Goal: Task Accomplishment & Management: Complete application form

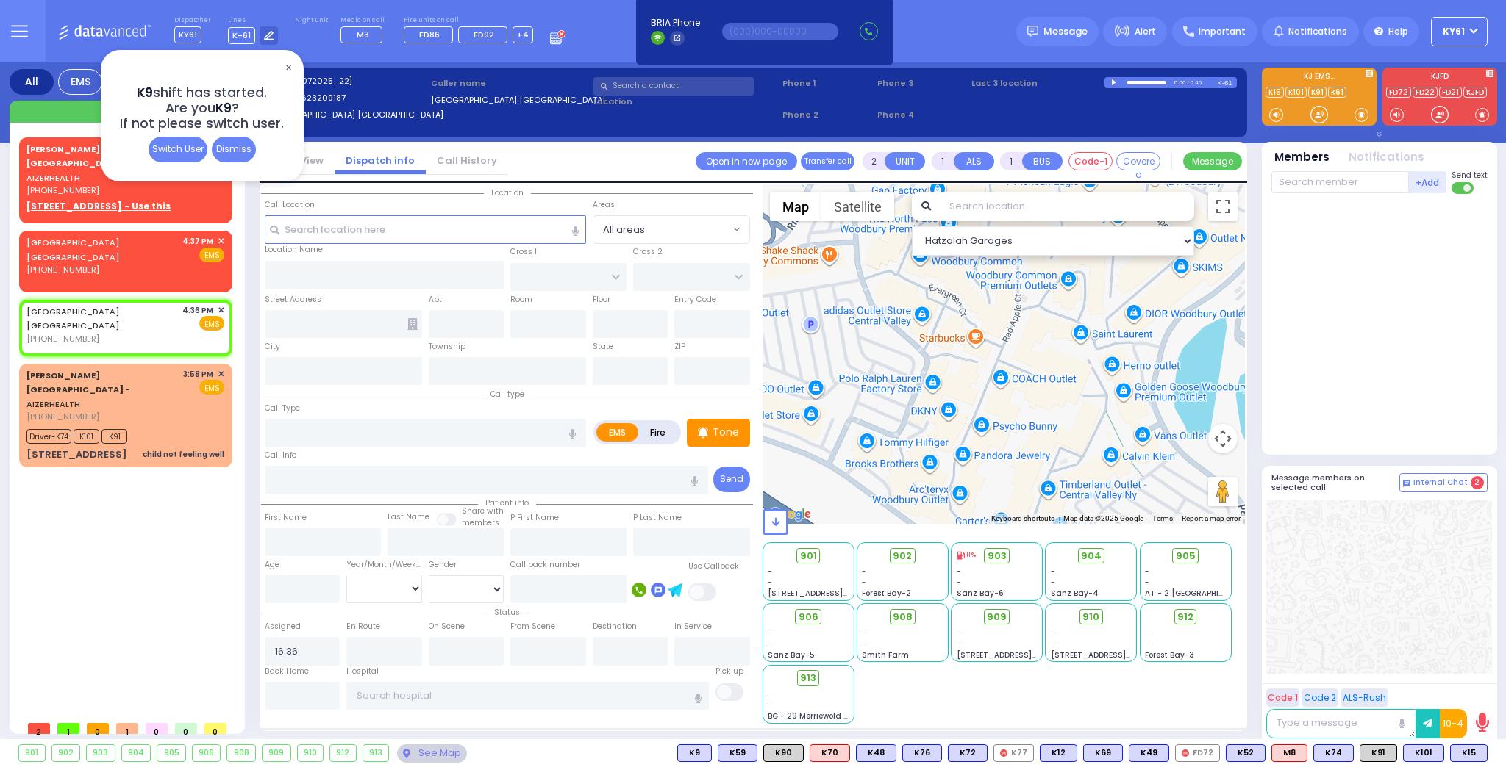
select select
click at [288, 62] on span "✕" at bounding box center [288, 68] width 12 height 17
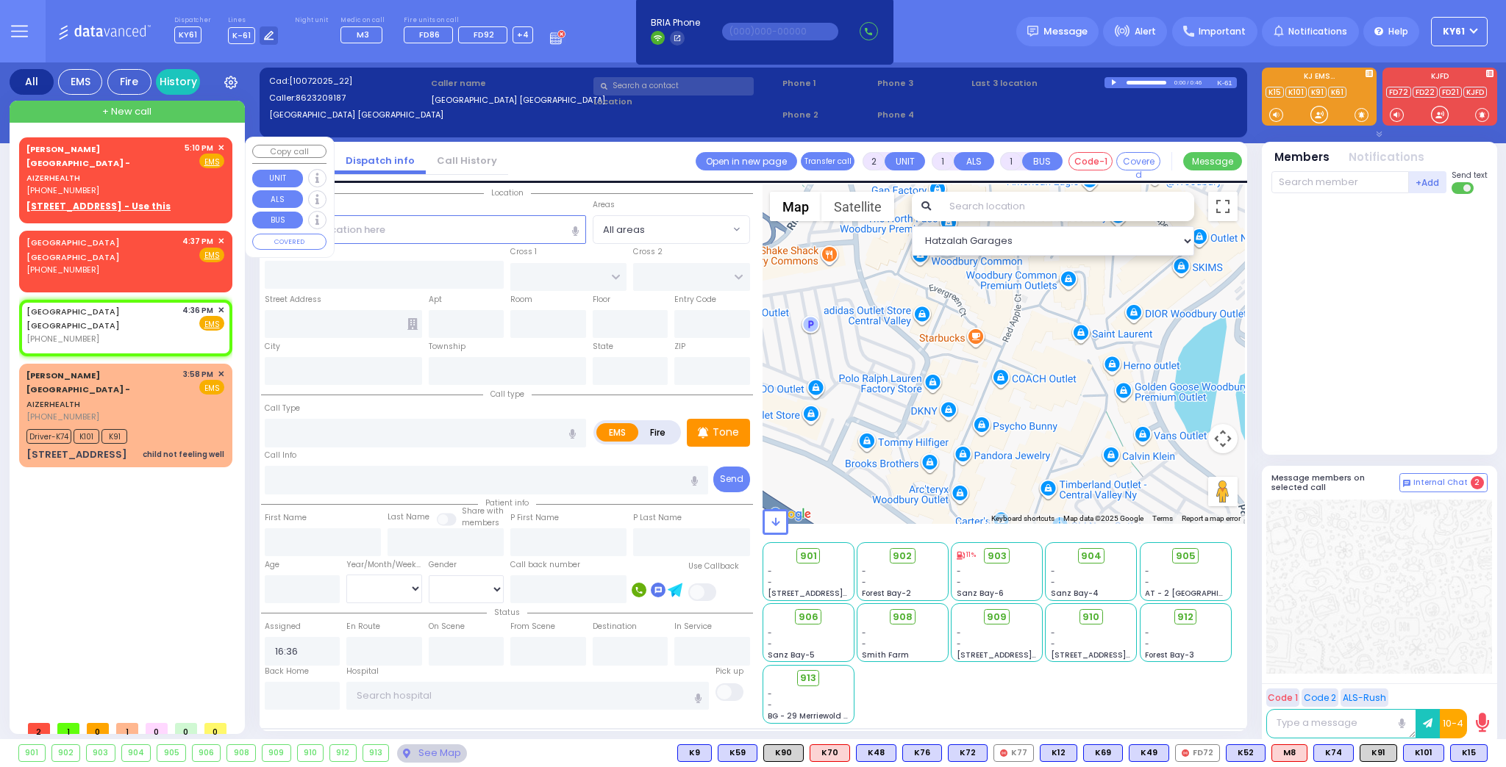
click at [190, 153] on div "5:10 PM ✕" at bounding box center [205, 148] width 40 height 12
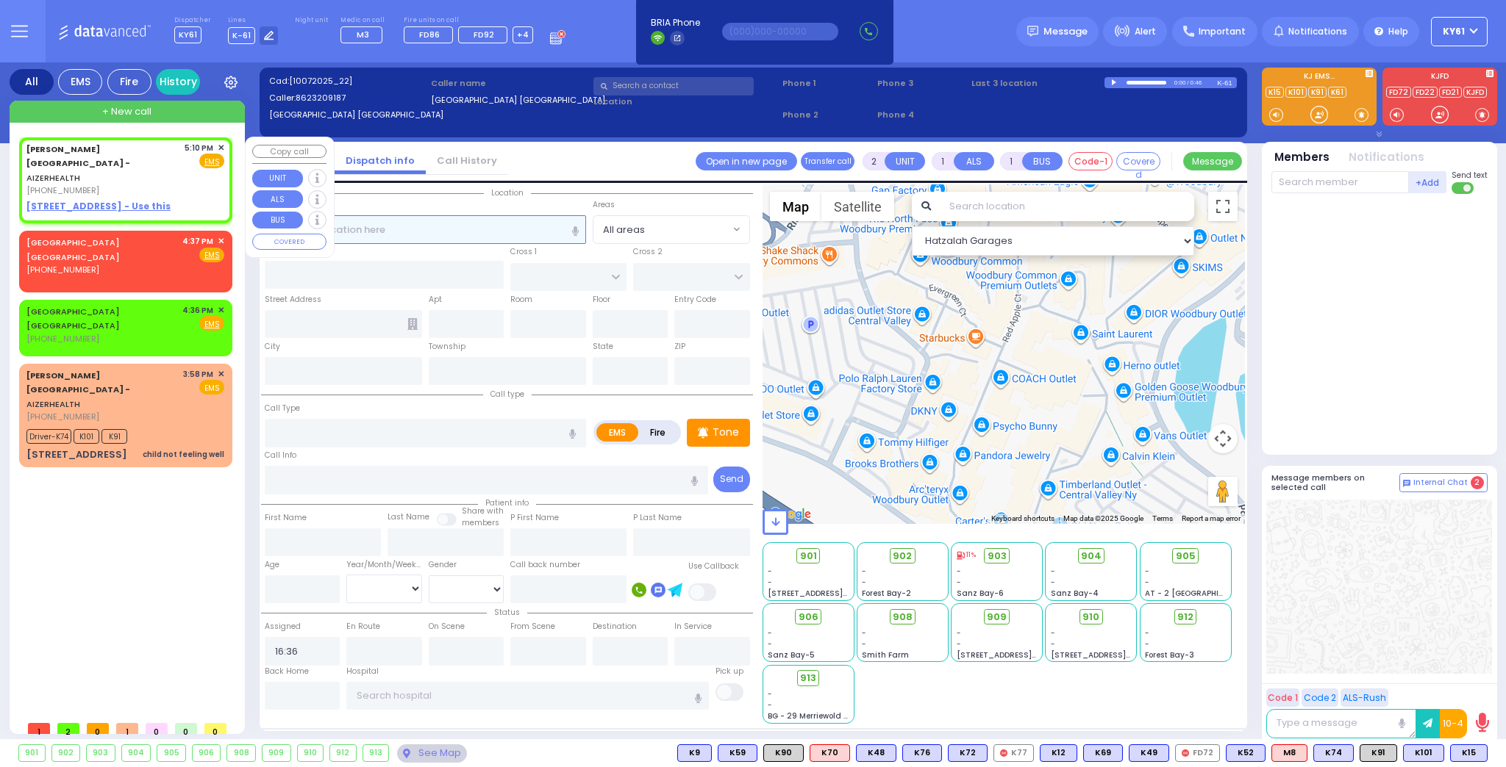
select select
radio input "true"
select select
type input "17:10"
select select "Hatzalah Garages"
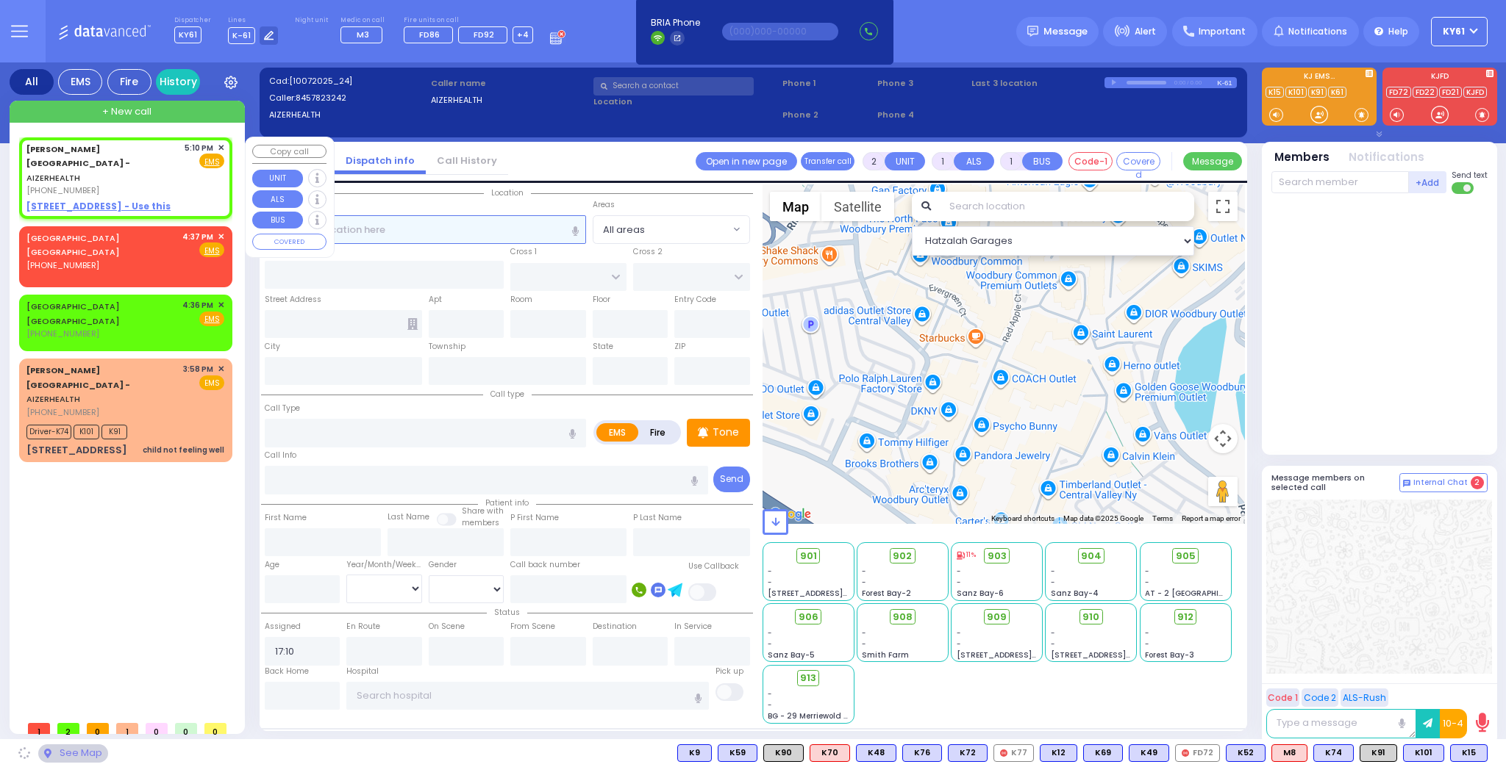
select select
radio input "true"
select select
select select "Hatzalah Garages"
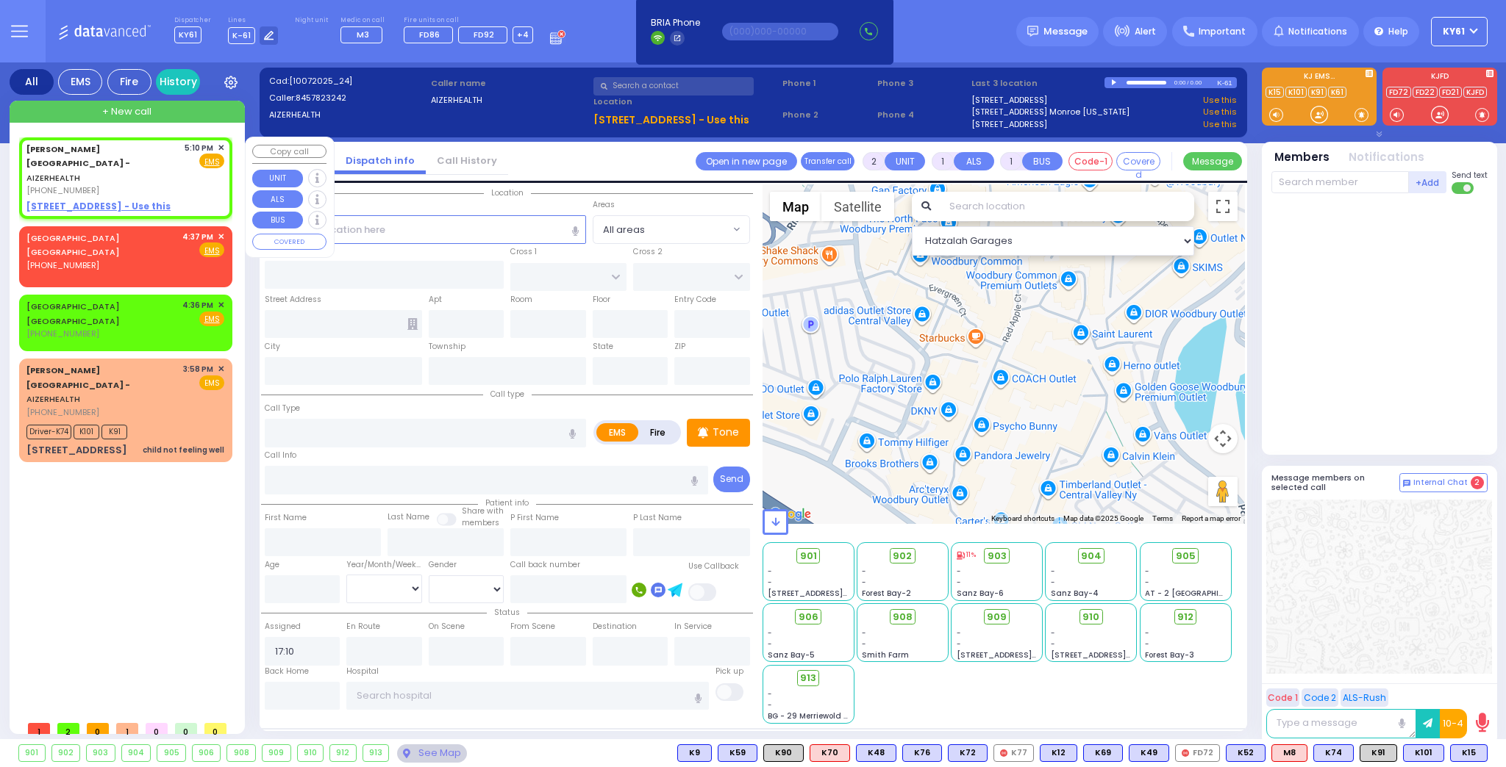
click at [56, 200] on u "[STREET_ADDRESS] - Use this" at bounding box center [98, 206] width 144 height 12
select select
radio input "true"
select select
select select "Hatzalah Garages"
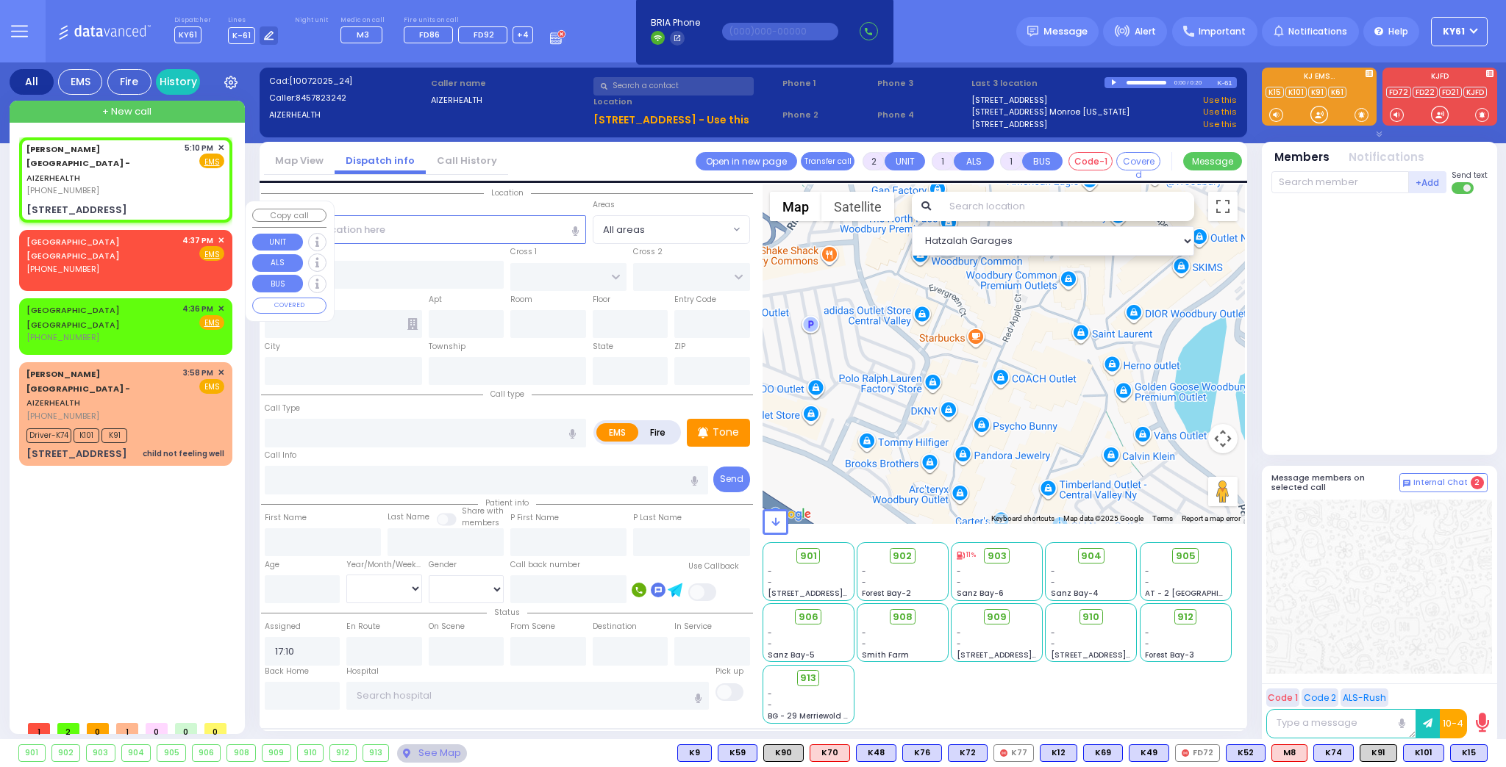
select select
radio input "true"
select select
select select "Hatzalah Garages"
type input "[STREET_ADDRESS]"
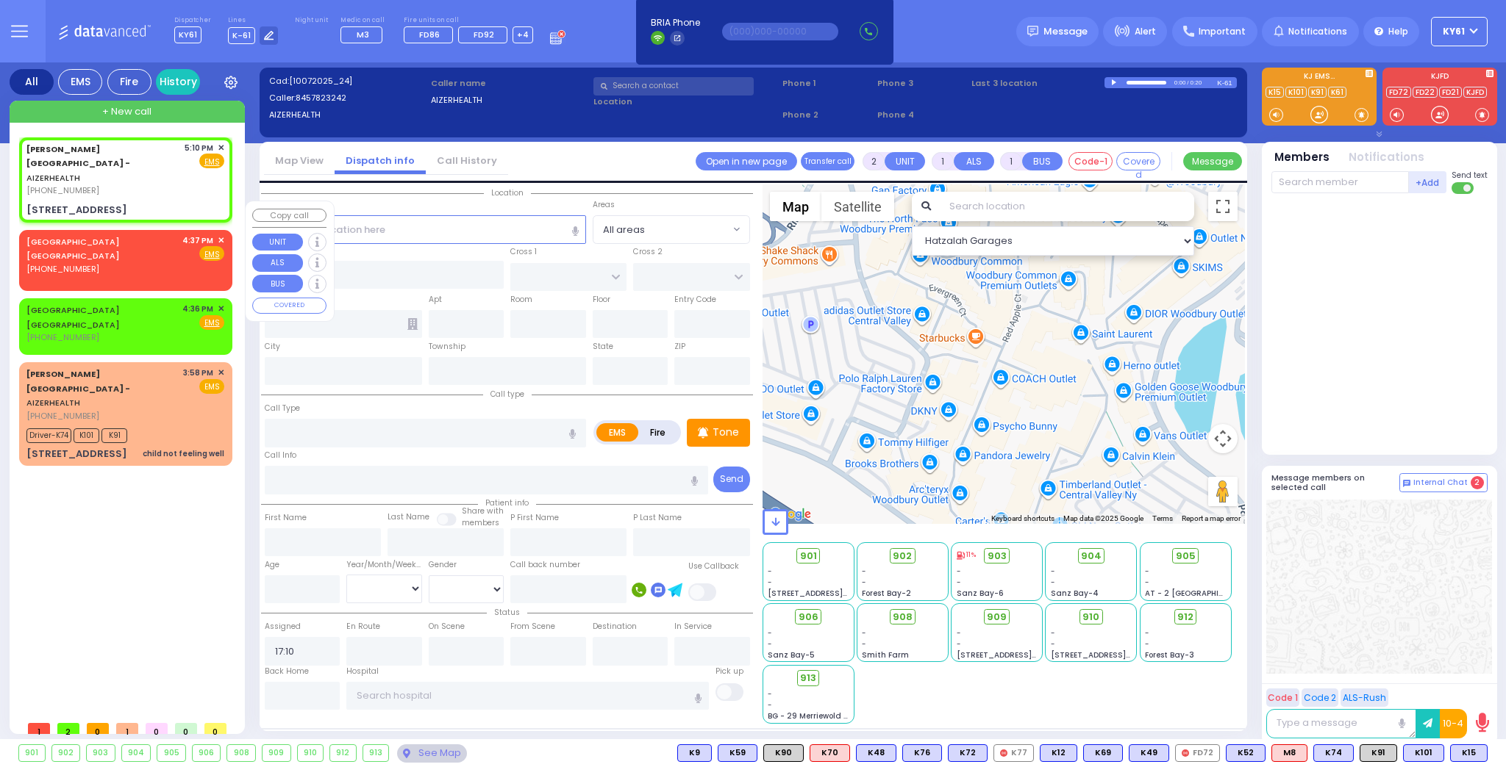
type input "Arncliffe"
type input "[GEOGRAPHIC_DATA]"
type input "2205"
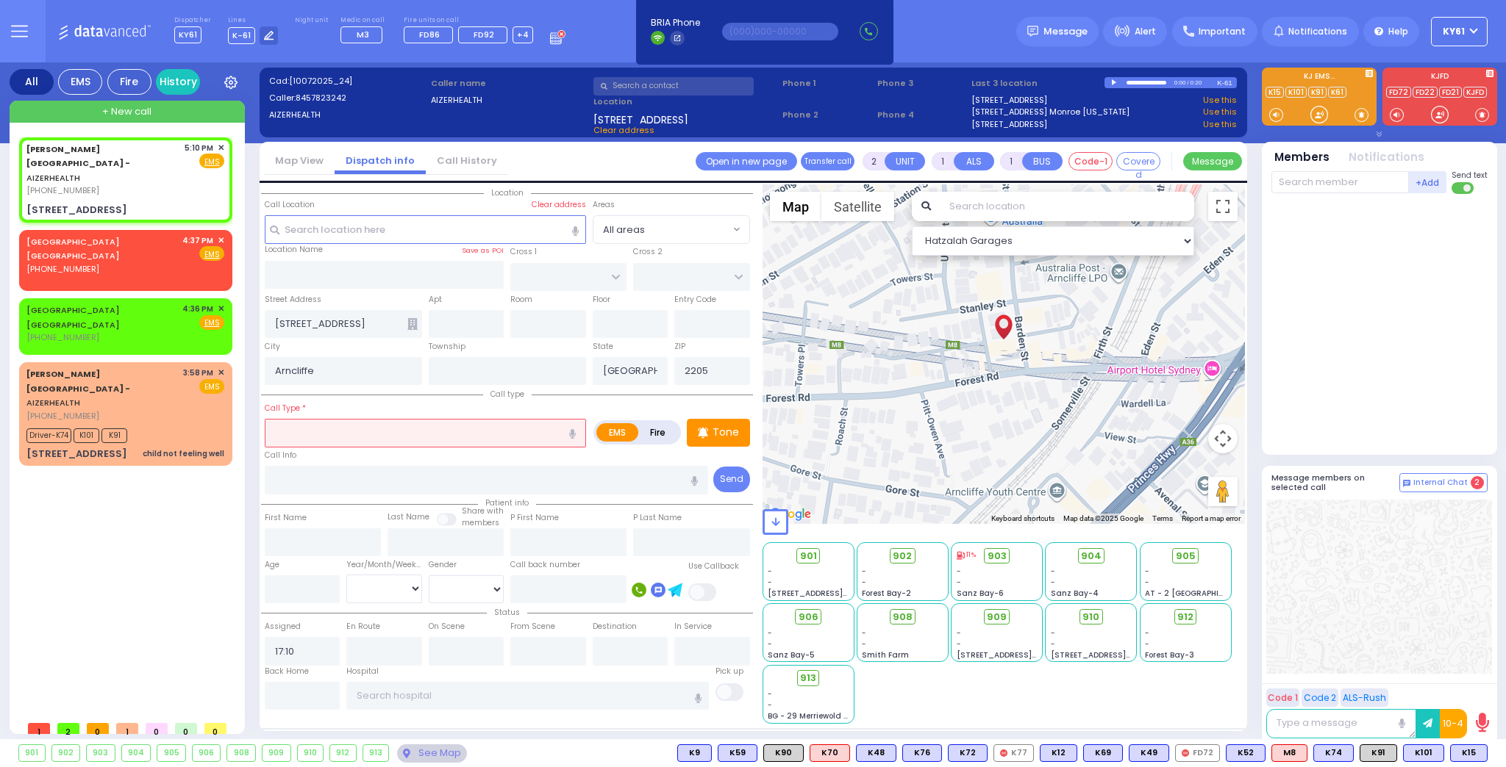
drag, startPoint x: 300, startPoint y: 432, endPoint x: 340, endPoint y: 443, distance: 41.2
click at [301, 432] on input "text" at bounding box center [425, 433] width 321 height 28
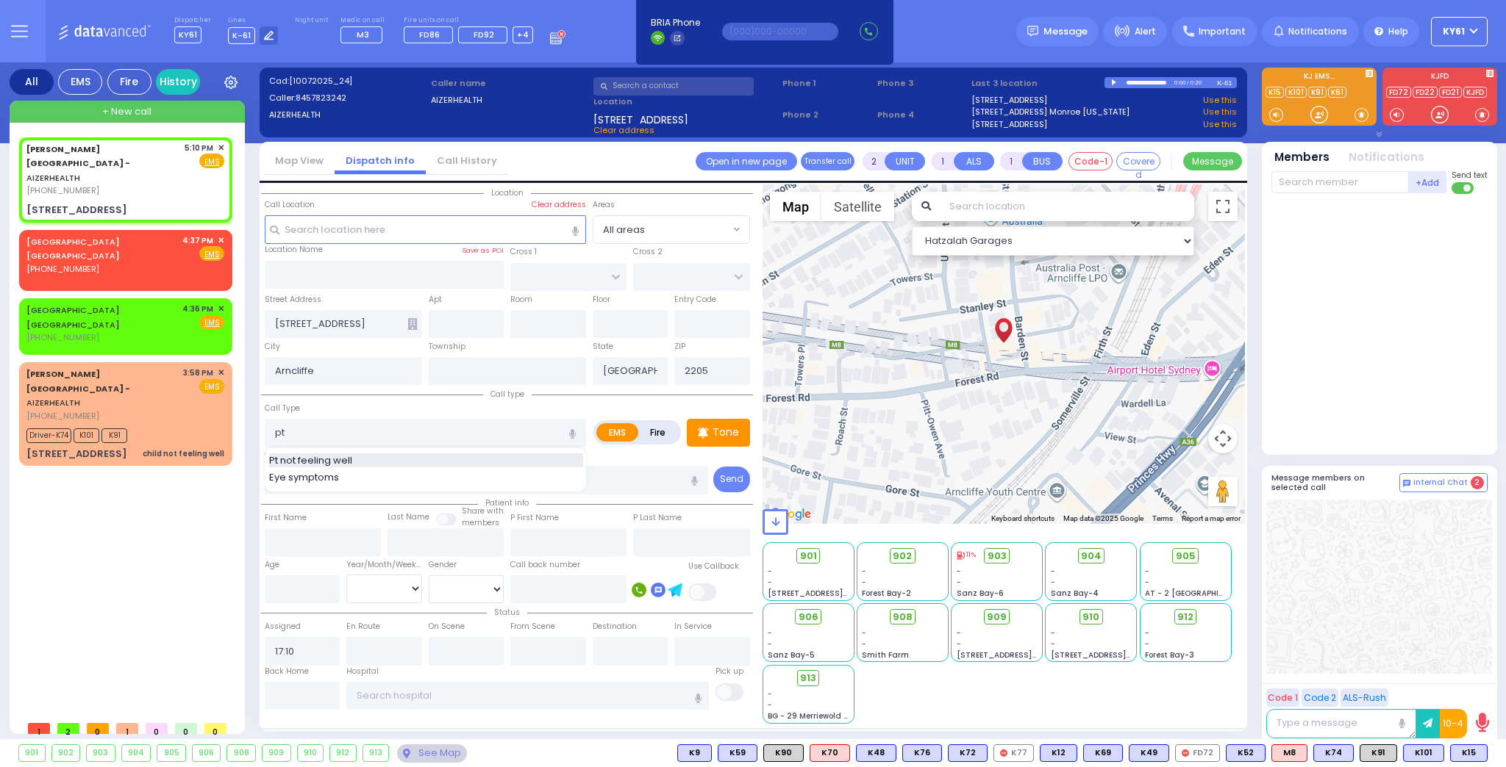
click at [293, 459] on span "Pt not feeling well" at bounding box center [313, 461] width 88 height 15
type input "Pt not feeling well"
type input "1"
type input "0"
type input "2"
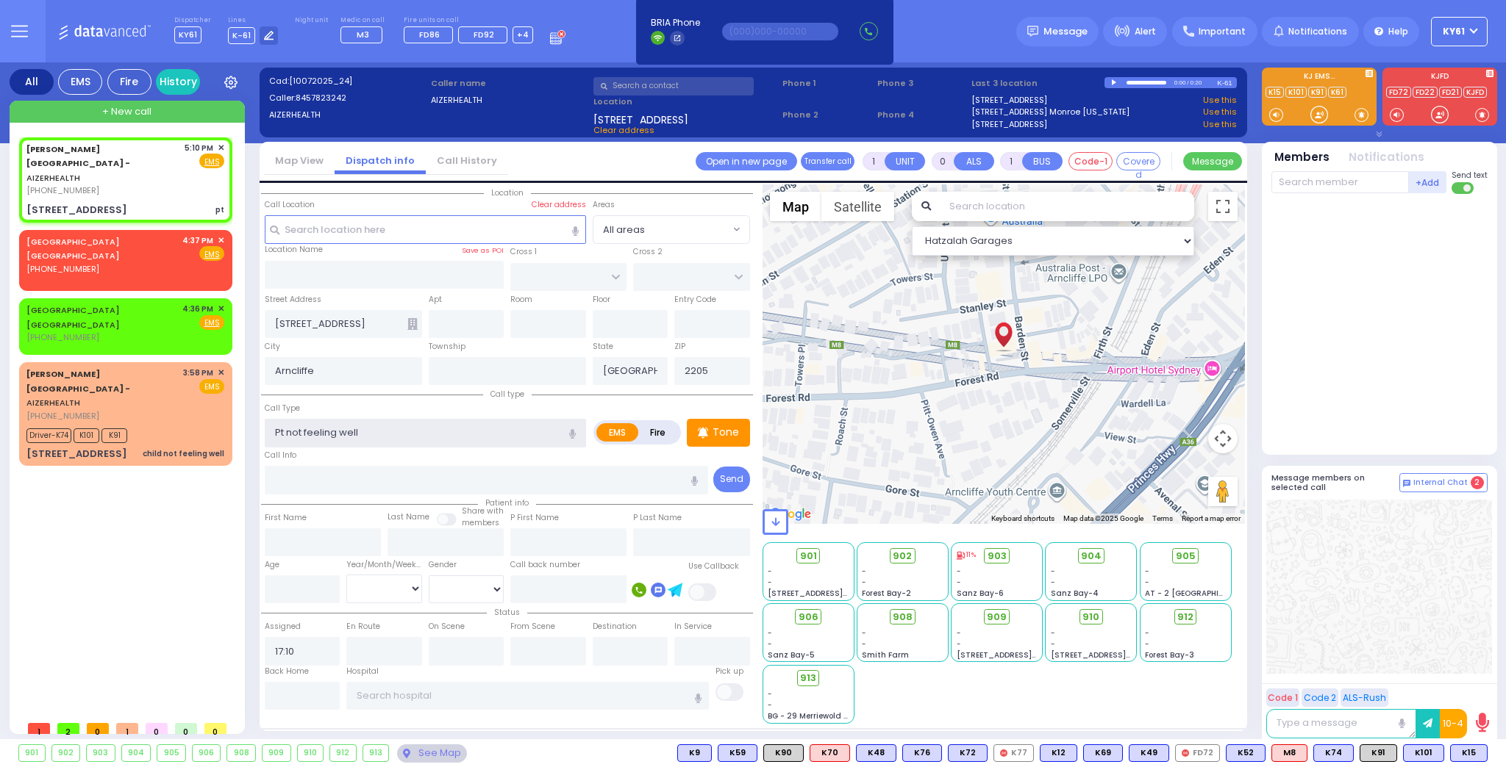
type input "1"
select select
radio input "true"
select select
select select "Hatzalah Garages"
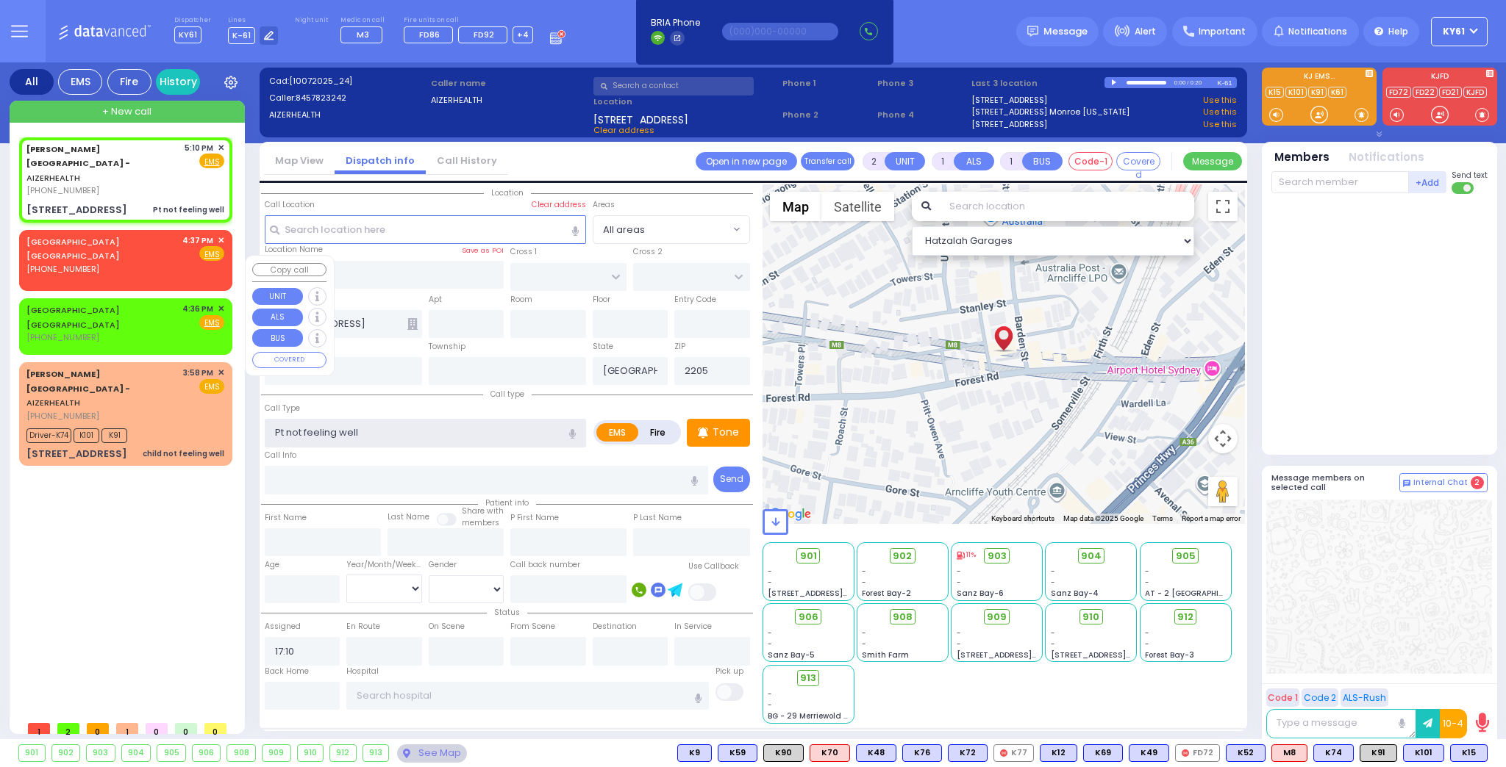
type input "1"
type input "0"
select select
radio input "true"
select select
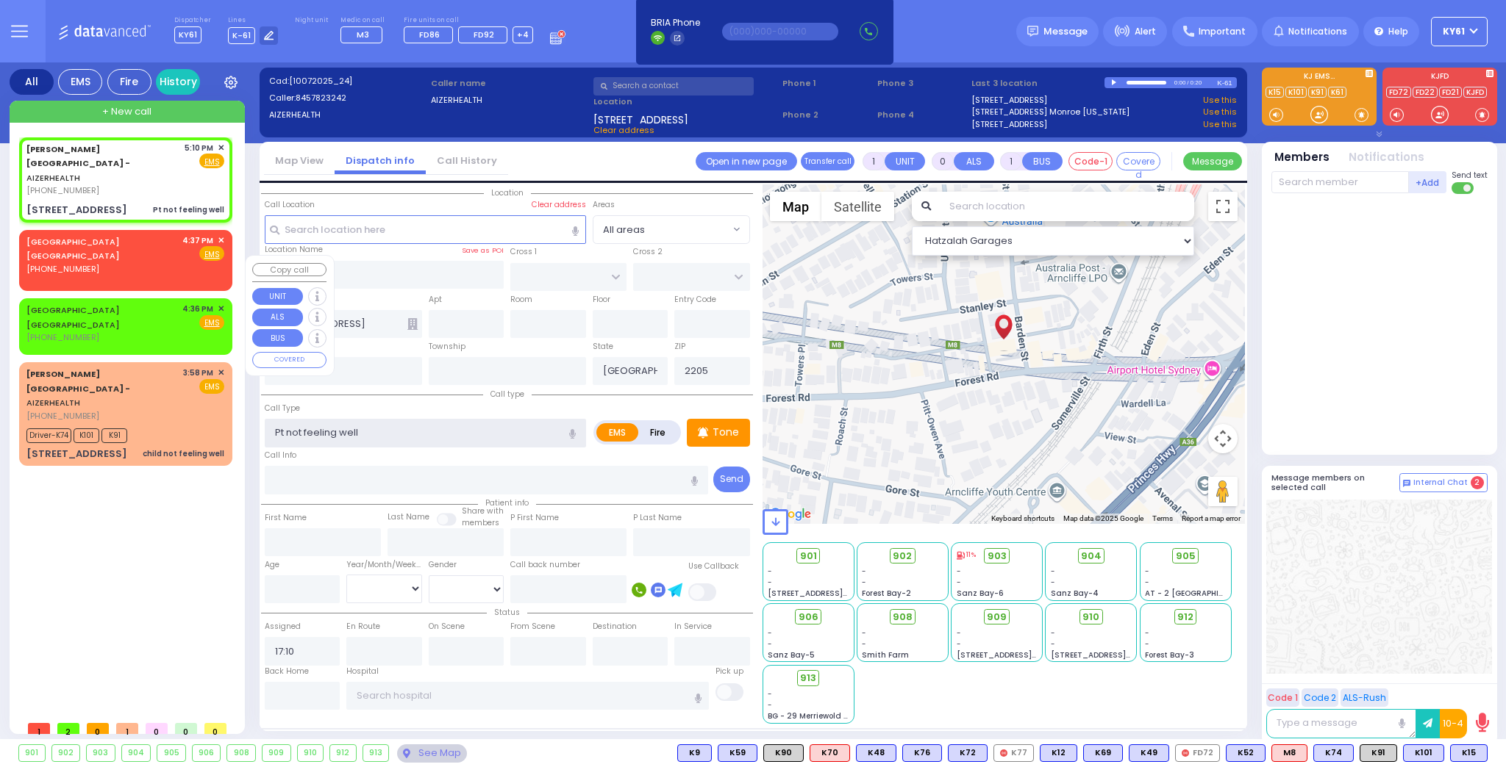
select select "Hatzalah Garages"
click at [221, 303] on span "✕" at bounding box center [221, 309] width 7 height 12
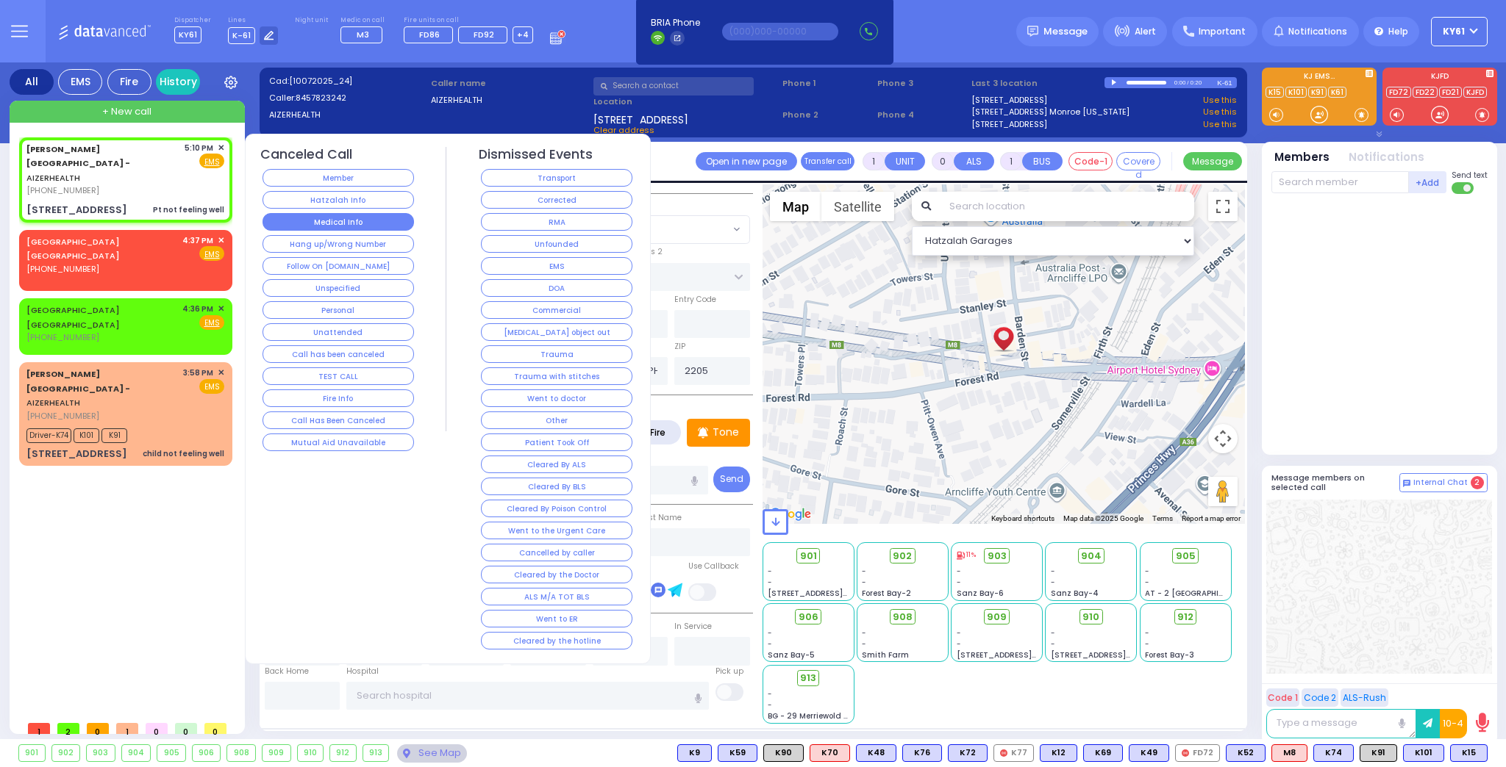
select select
radio input "true"
select select
select select "Hatzalah Garages"
click at [283, 219] on button "Medical Info" at bounding box center [337, 222] width 151 height 18
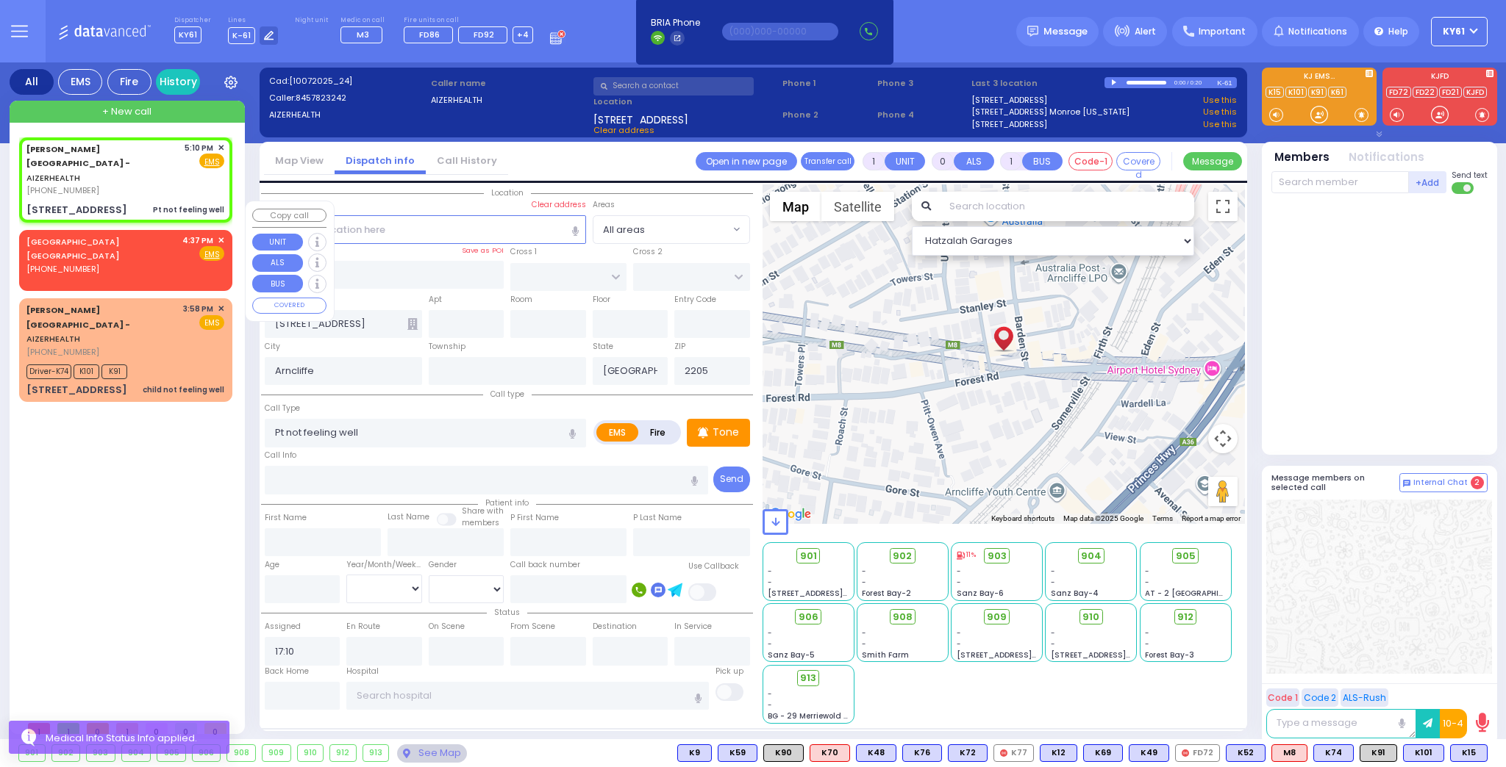
click at [219, 235] on span "✕" at bounding box center [221, 241] width 7 height 12
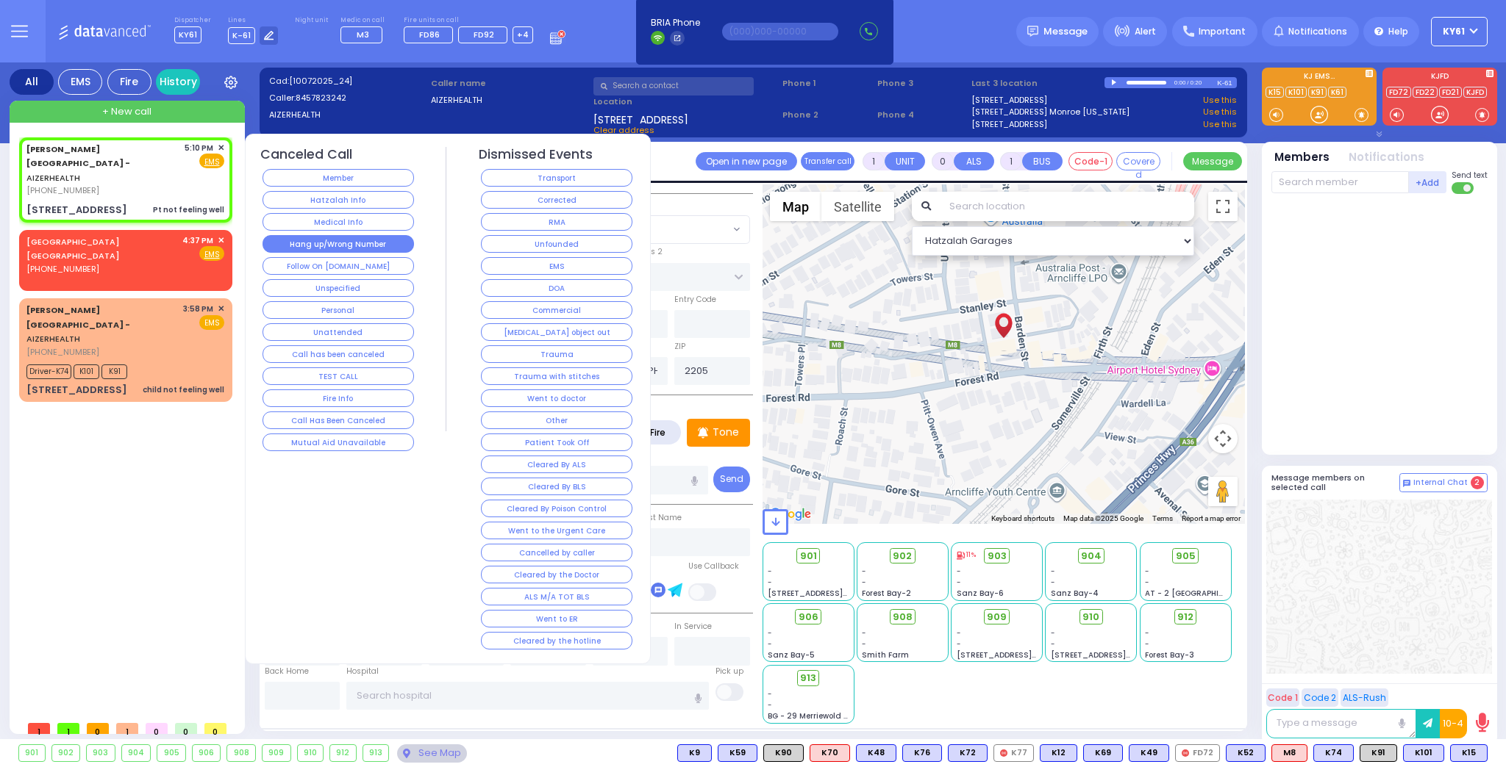
click at [293, 242] on button "Hang up/Wrong Number" at bounding box center [337, 244] width 151 height 18
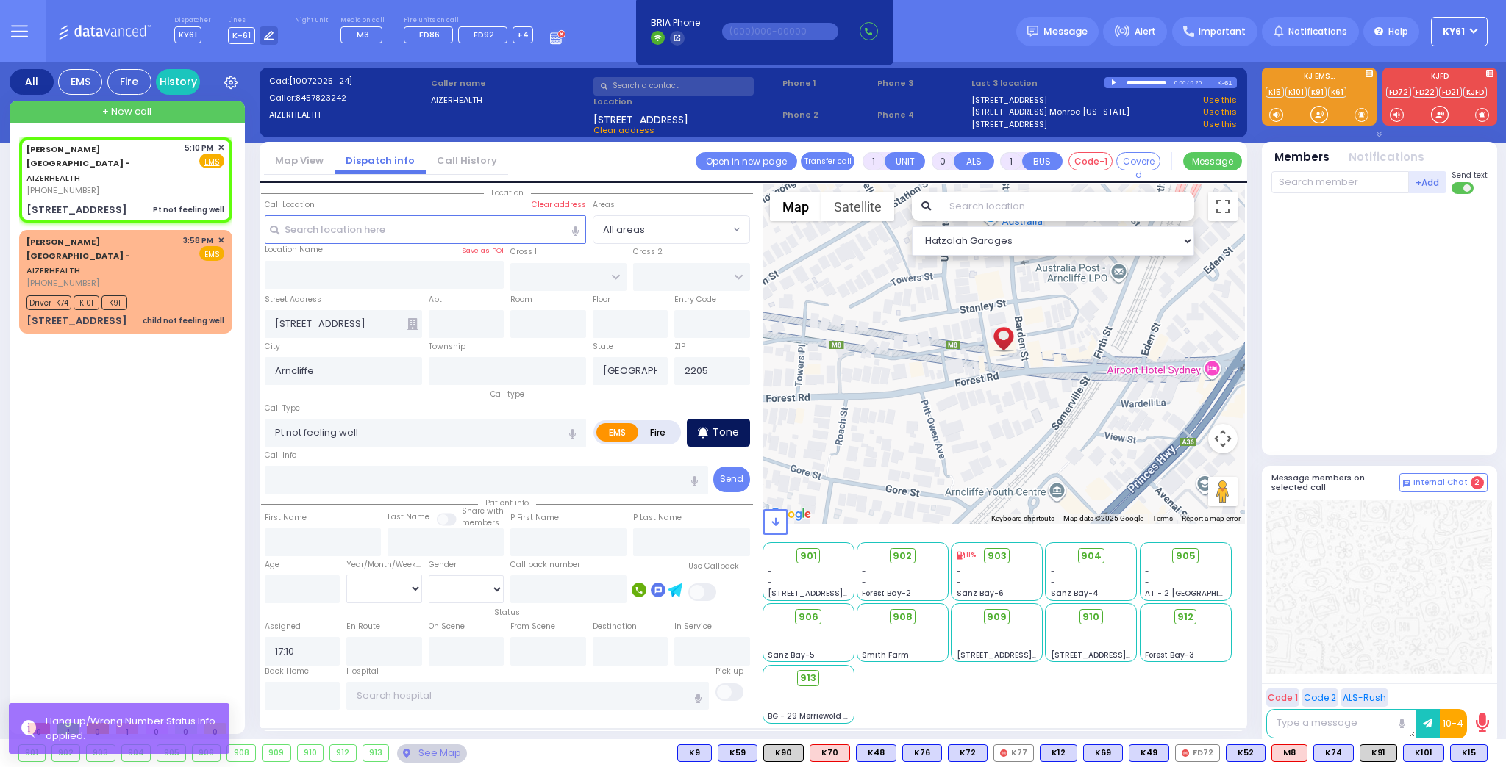
click at [720, 432] on p "Tone" at bounding box center [725, 432] width 26 height 15
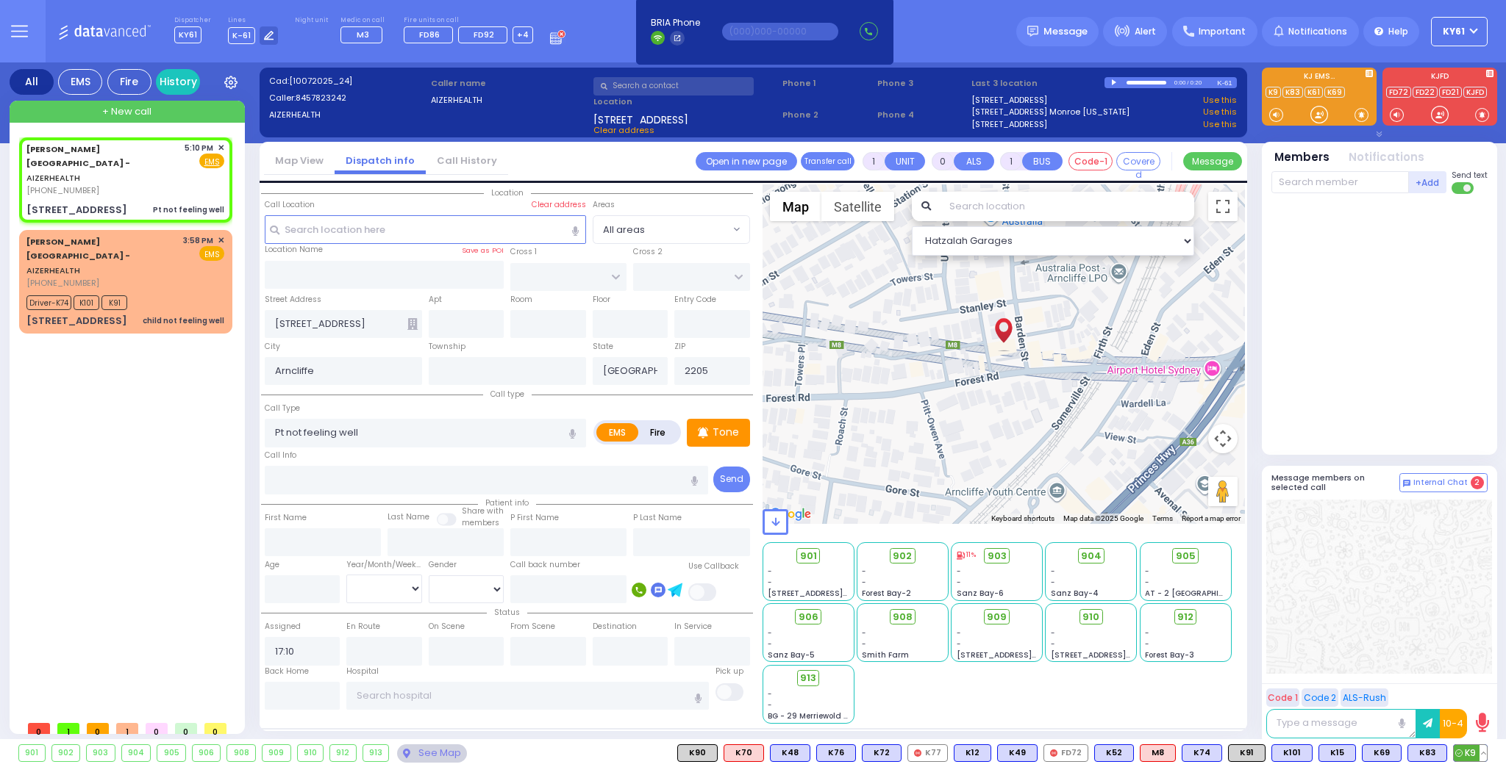
click at [1466, 752] on span "K9" at bounding box center [1469, 753] width 33 height 16
click at [1424, 759] on span "K9" at bounding box center [1424, 753] width 33 height 16
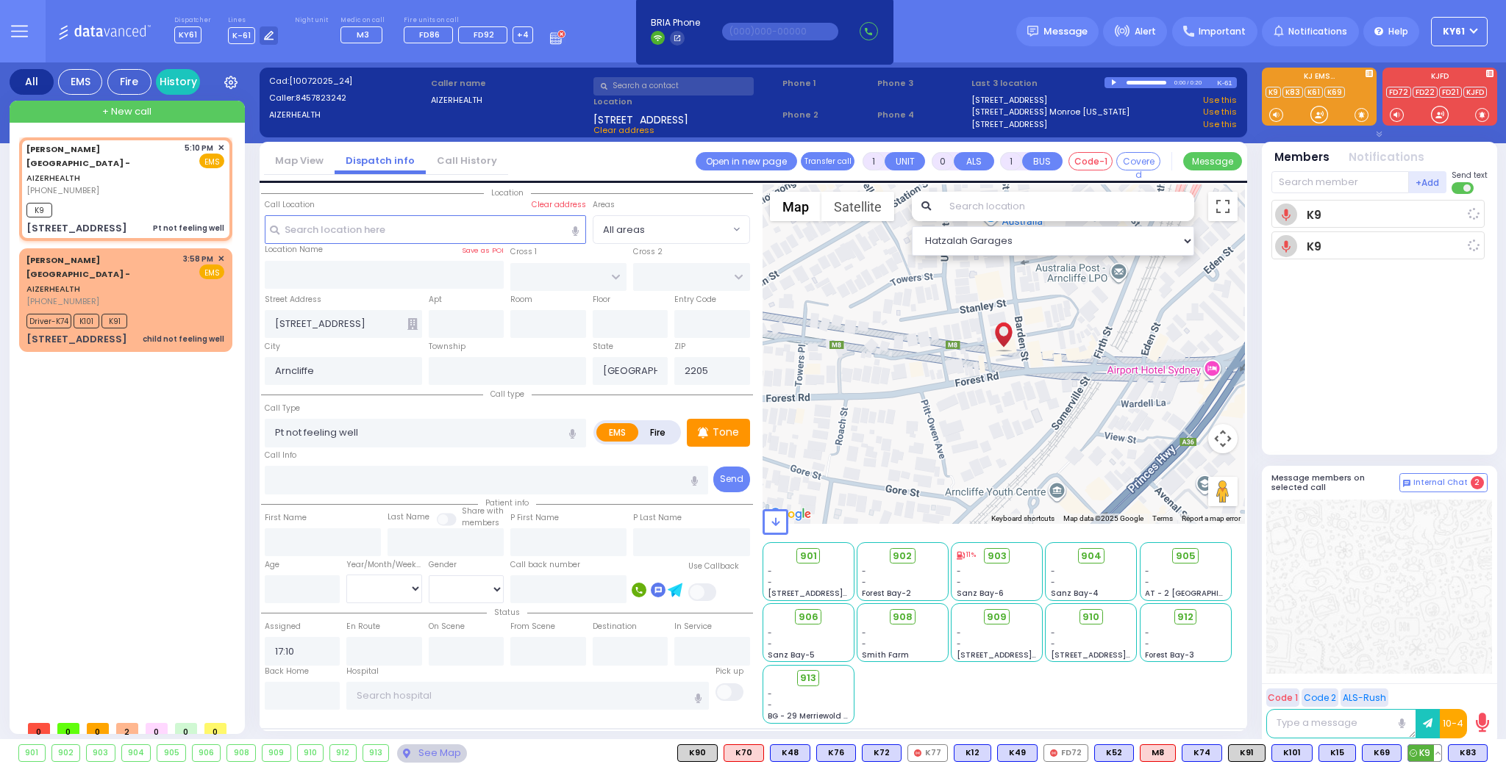
select select
radio input "true"
select select
type input "17:12"
select select "Hatzalah Garages"
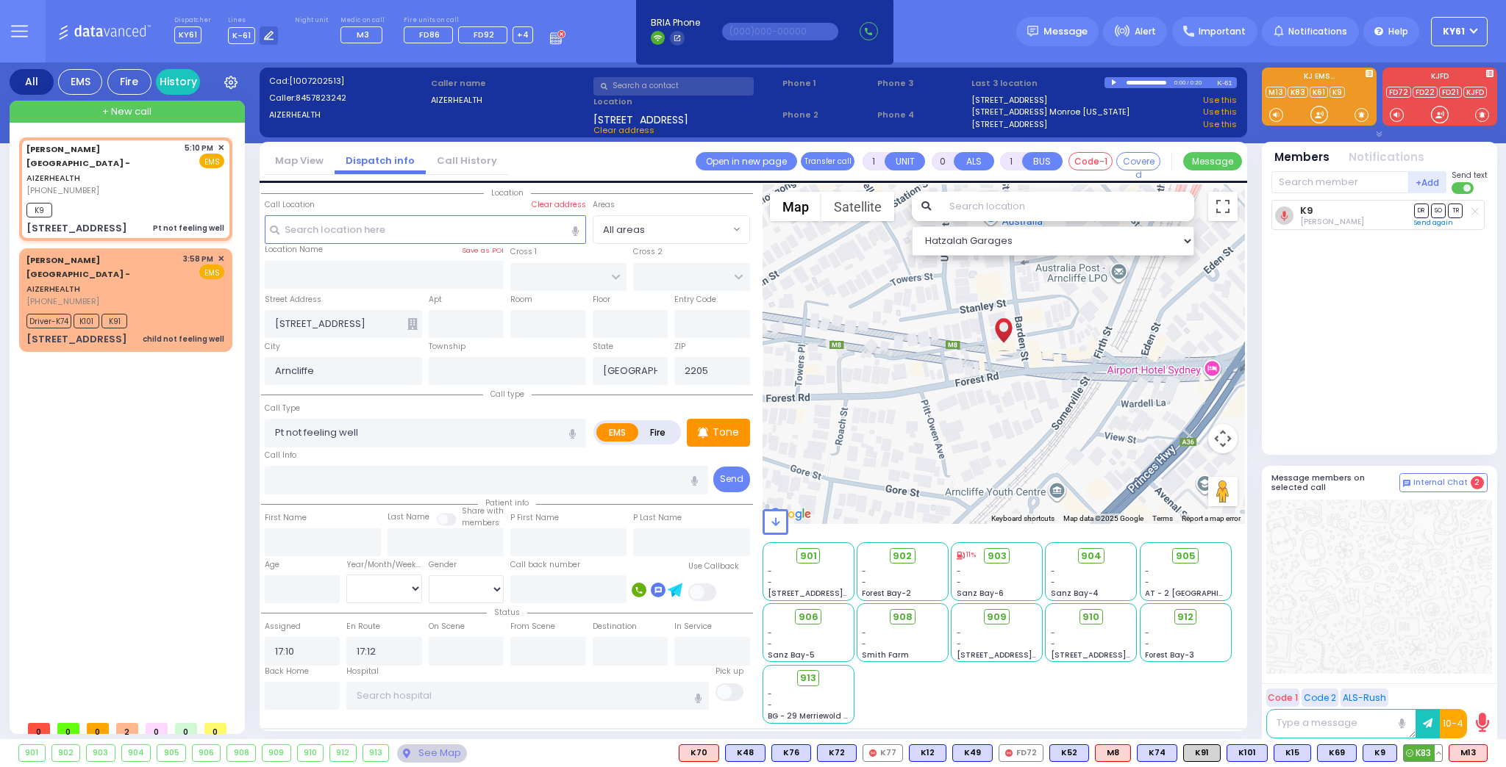
click at [1415, 749] on span "K83" at bounding box center [1422, 753] width 38 height 16
select select
radio input "true"
select select
select select "Hatzalah Garages"
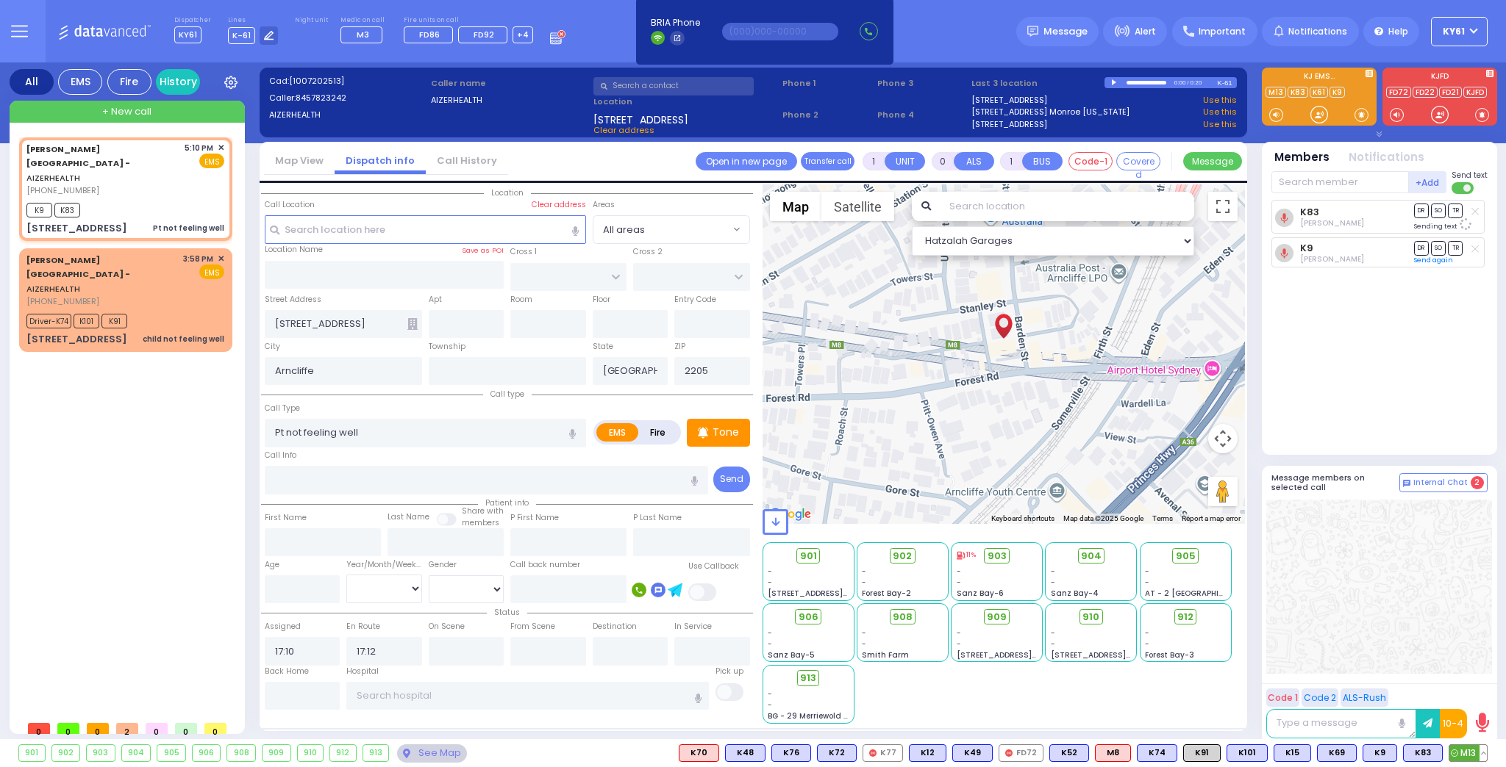
click at [1465, 749] on span "M13" at bounding box center [1467, 753] width 37 height 16
select select
radio input "true"
select select
select select "Hatzalah Garages"
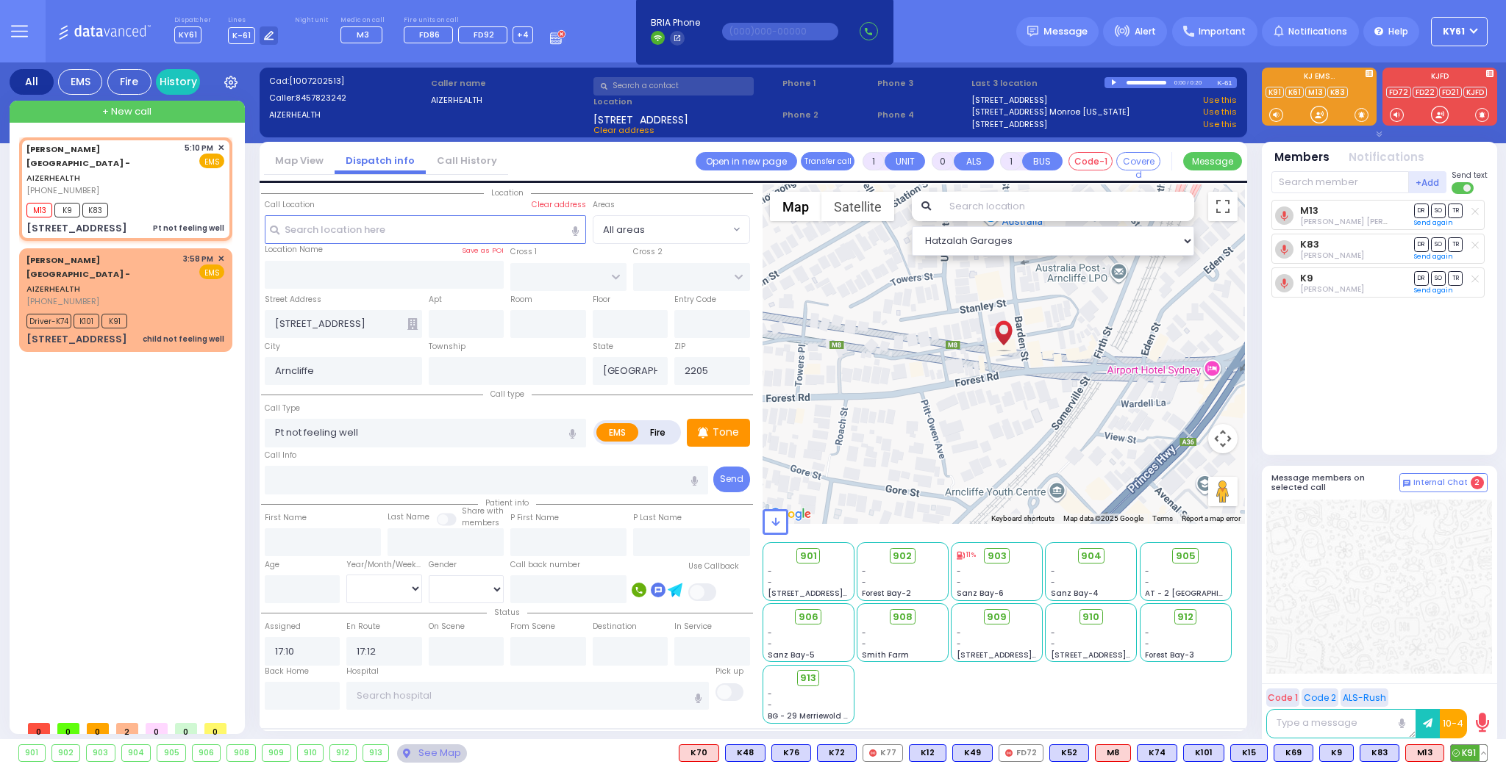
click at [1469, 754] on span "K91" at bounding box center [1468, 753] width 36 height 16
select select
radio input "true"
select select
select select "Hatzalah Garages"
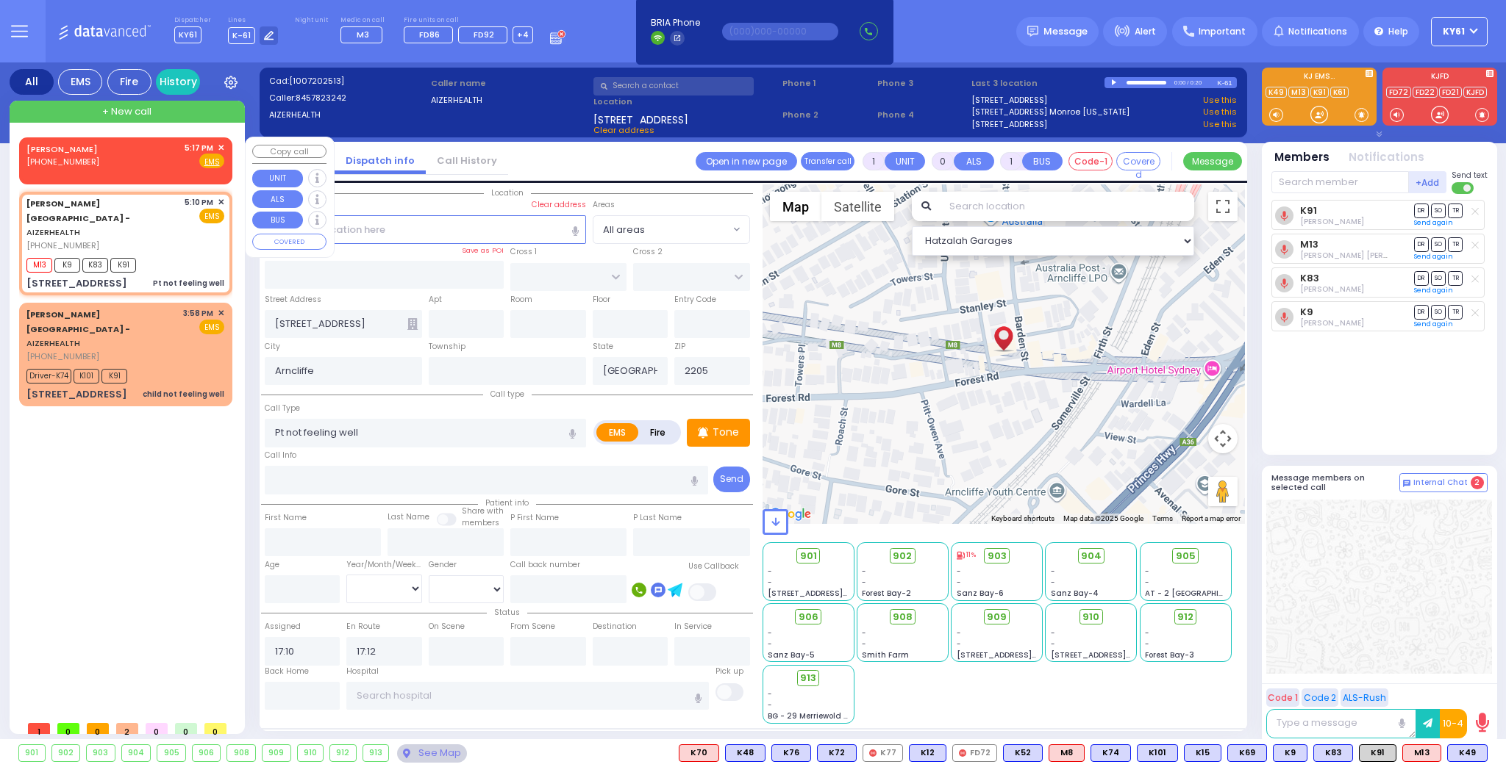
drag, startPoint x: 107, startPoint y: 153, endPoint x: 131, endPoint y: 157, distance: 23.8
click at [109, 153] on div "[PERSON_NAME] [PHONE_NUMBER] 5:17 PM ✕ Fire EMS" at bounding box center [125, 155] width 198 height 27
type input "2"
type input "1"
select select
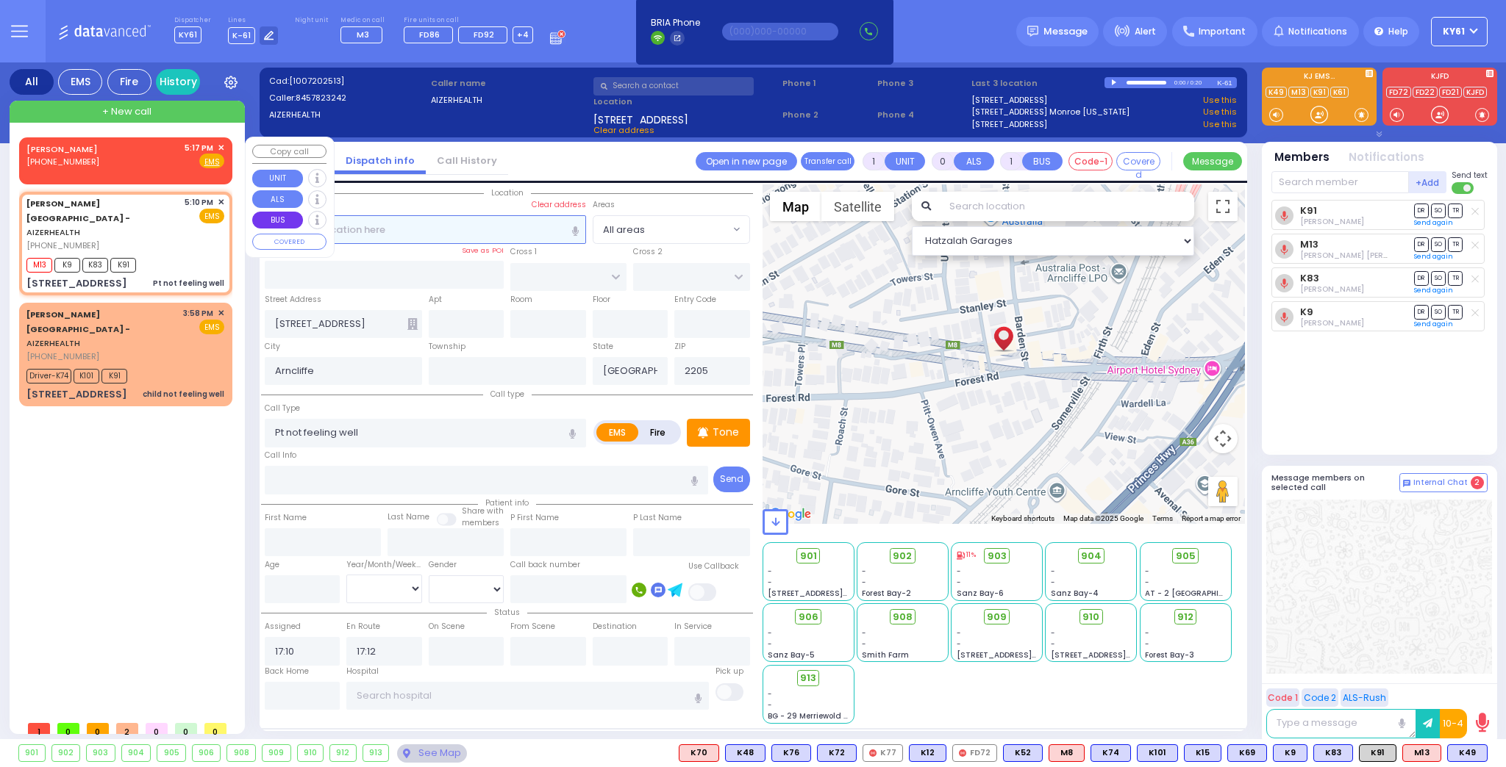
radio input "true"
select select
type input "17:17"
select select "Hatzalah Garages"
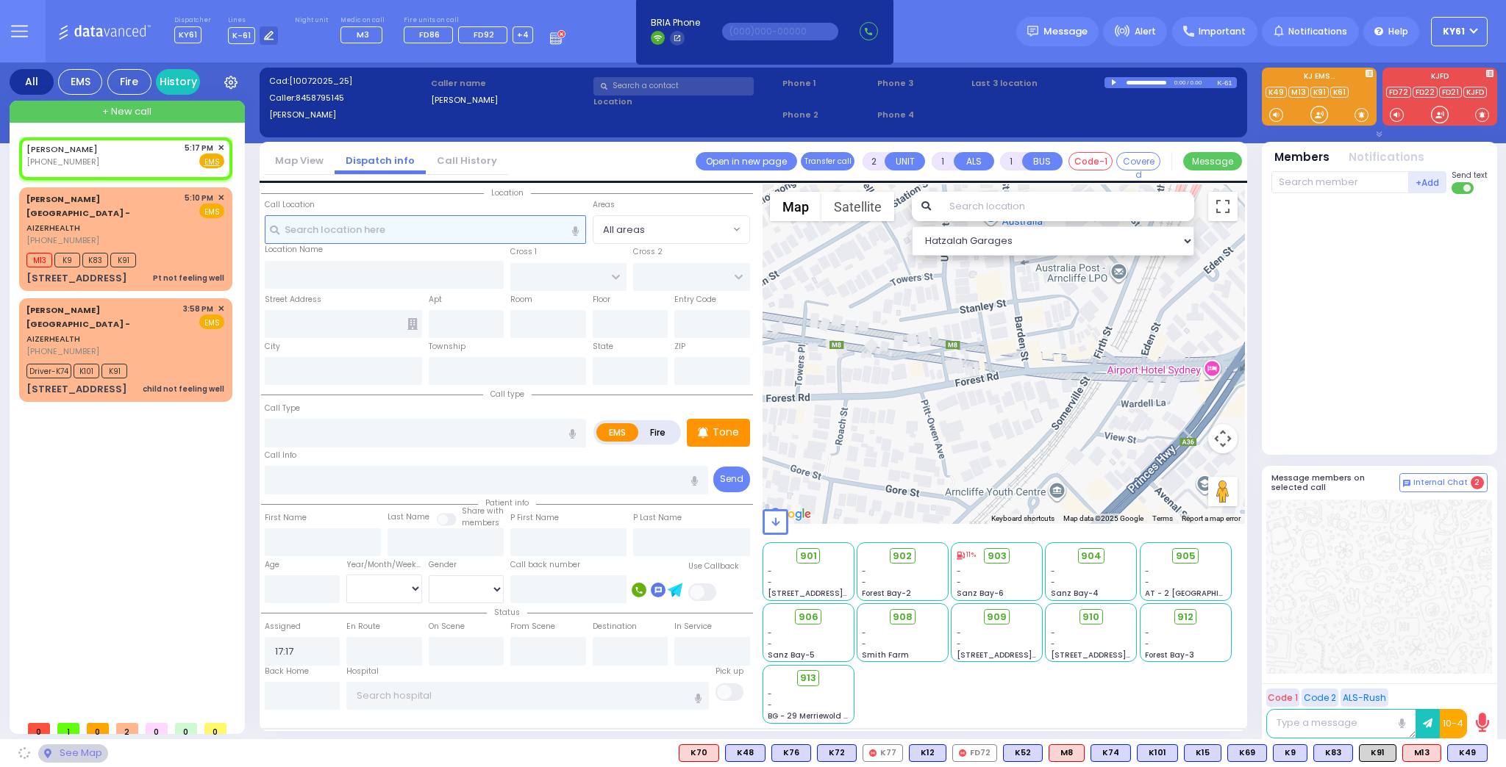
select select
radio input "true"
select select
select select "Hatzalah Garages"
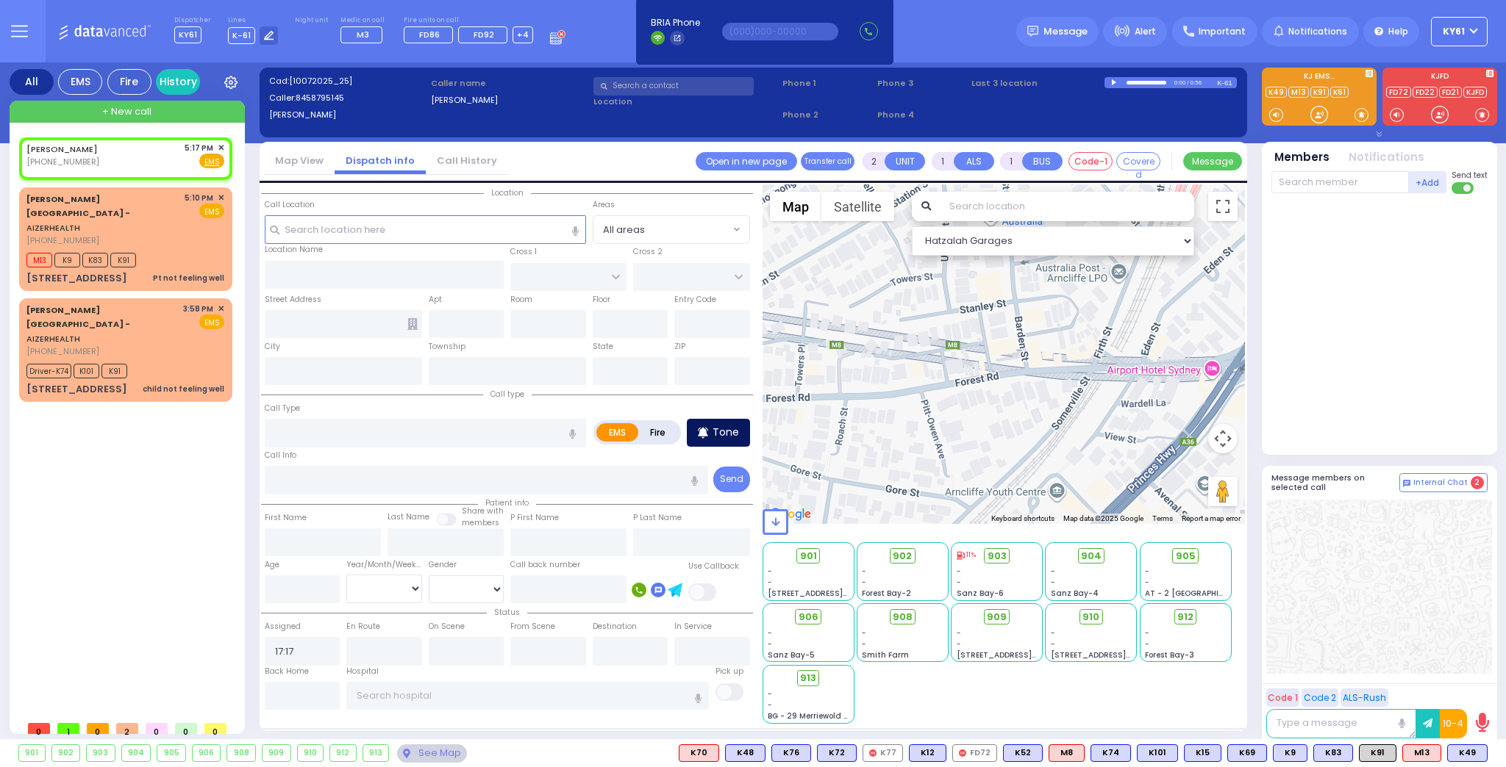
click at [727, 431] on p "Tone" at bounding box center [725, 432] width 26 height 15
click at [356, 226] on input "text" at bounding box center [425, 229] width 321 height 28
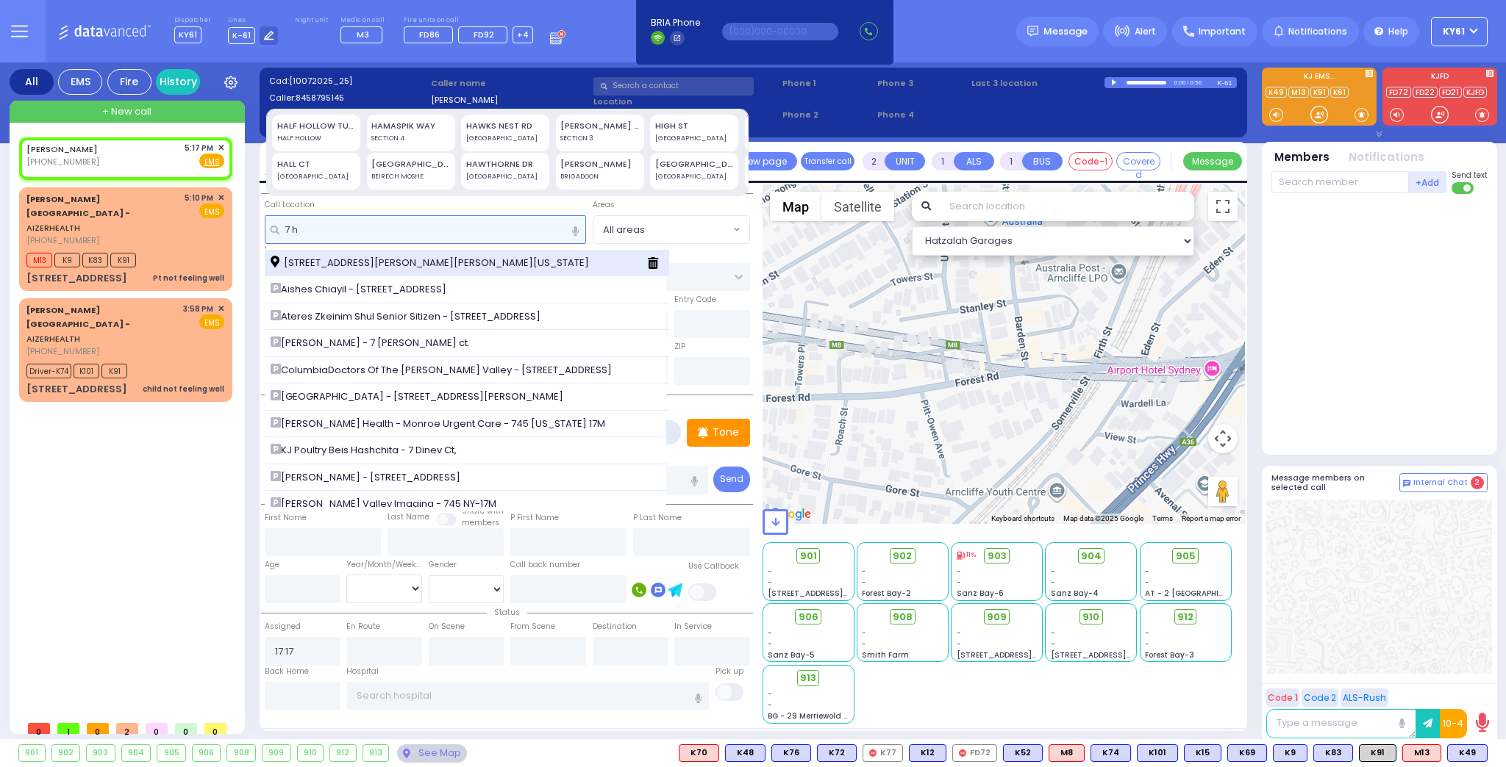
type input "7 h"
click at [393, 252] on div "[STREET_ADDRESS][PERSON_NAME][PERSON_NAME][US_STATE]" at bounding box center [467, 263] width 404 height 27
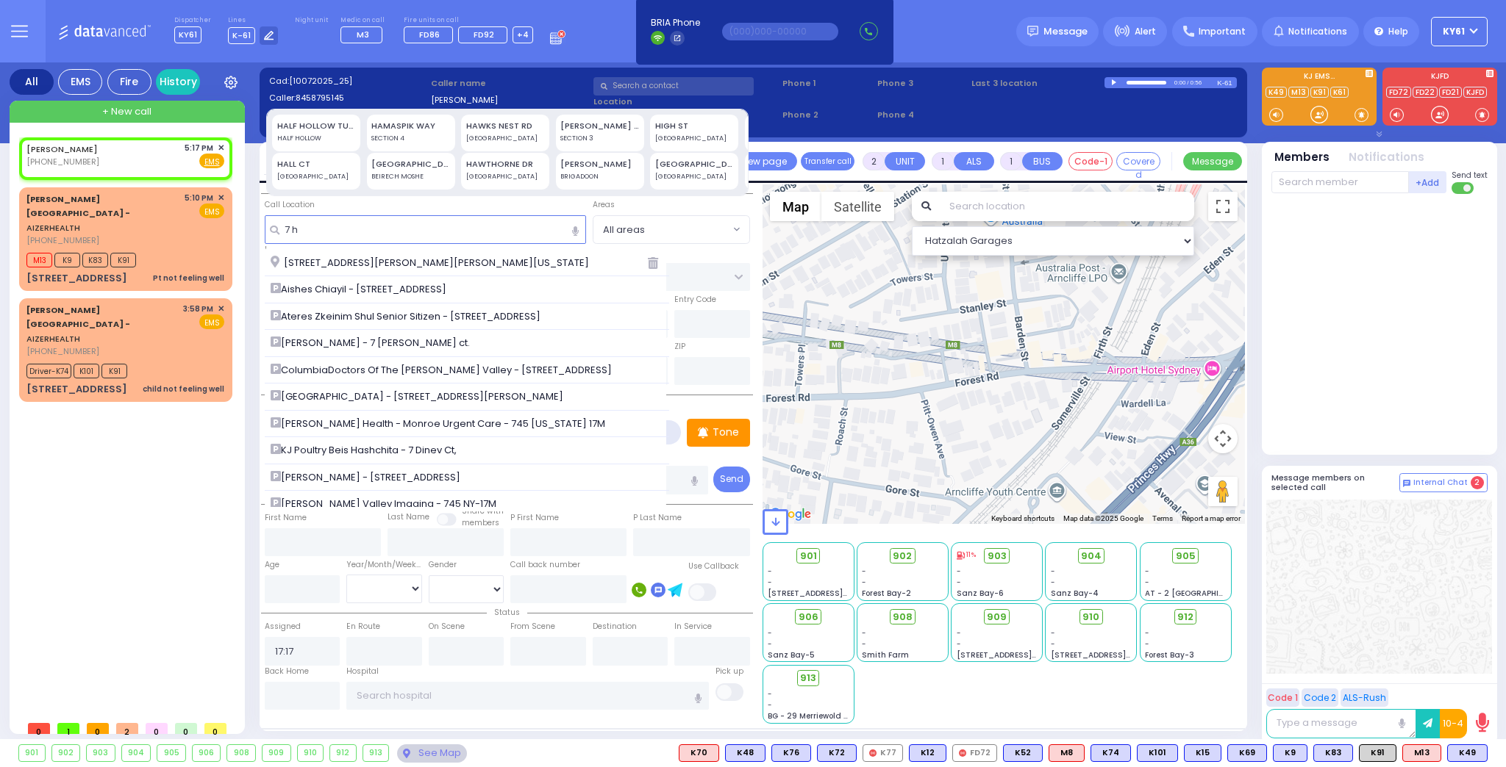
click at [370, 260] on span "[STREET_ADDRESS][PERSON_NAME][PERSON_NAME][US_STATE]" at bounding box center [432, 263] width 323 height 15
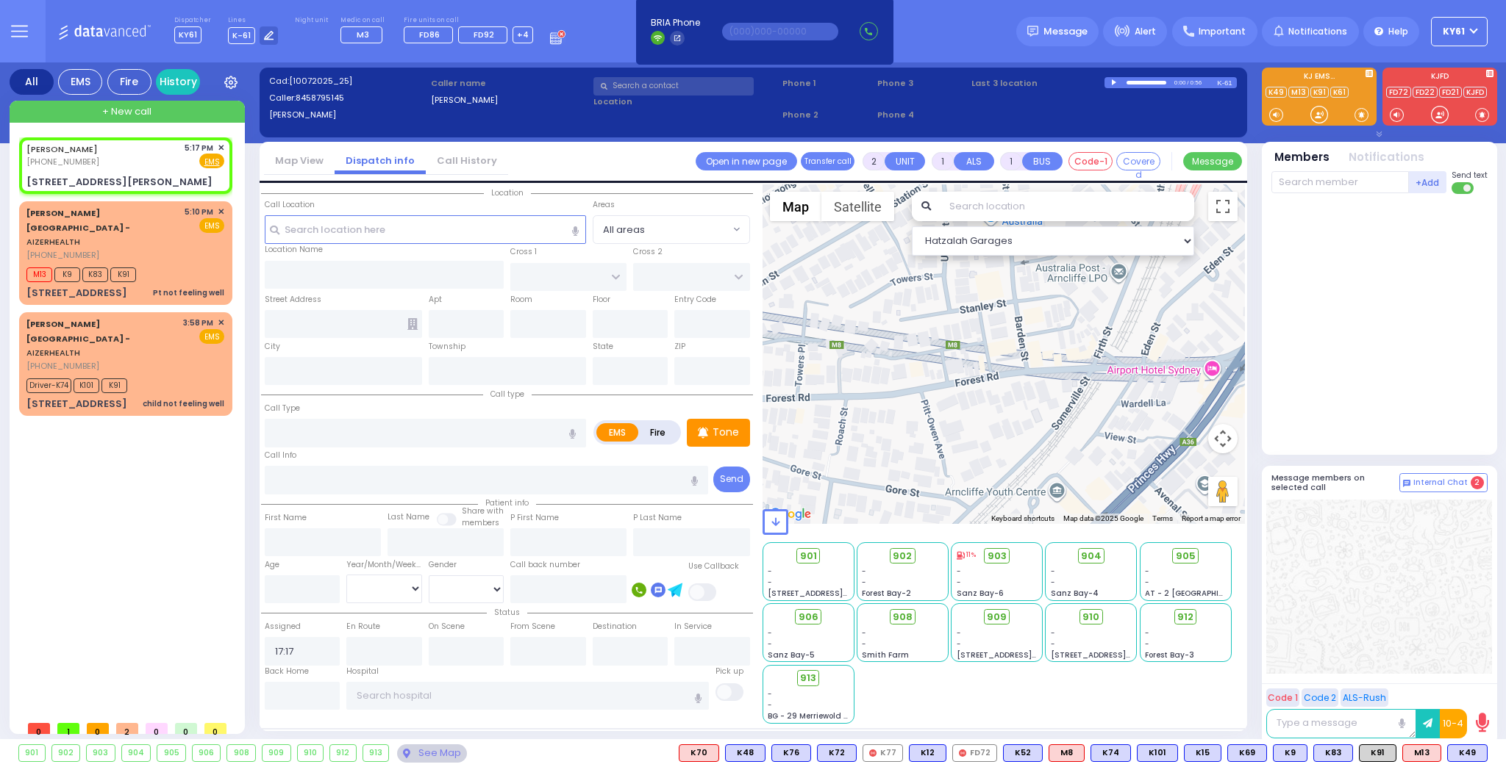
select select
radio input "true"
select select
select select "Hatzalah Garages"
type input "GARFIELD RD"
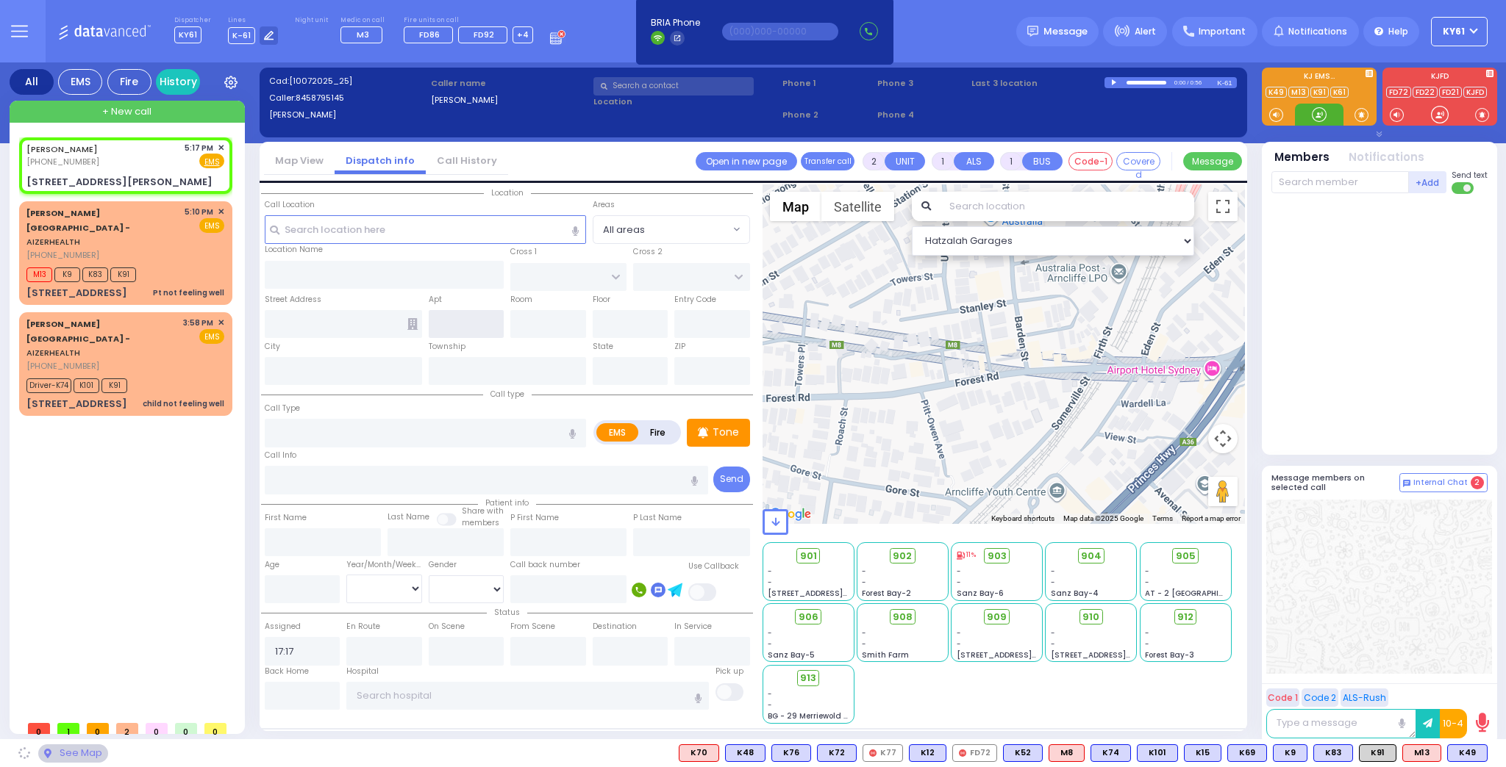
type input "TAYLOR COURT"
type input "[STREET_ADDRESS][PERSON_NAME]"
type input "Monroe"
type input "[US_STATE]"
type input "10950"
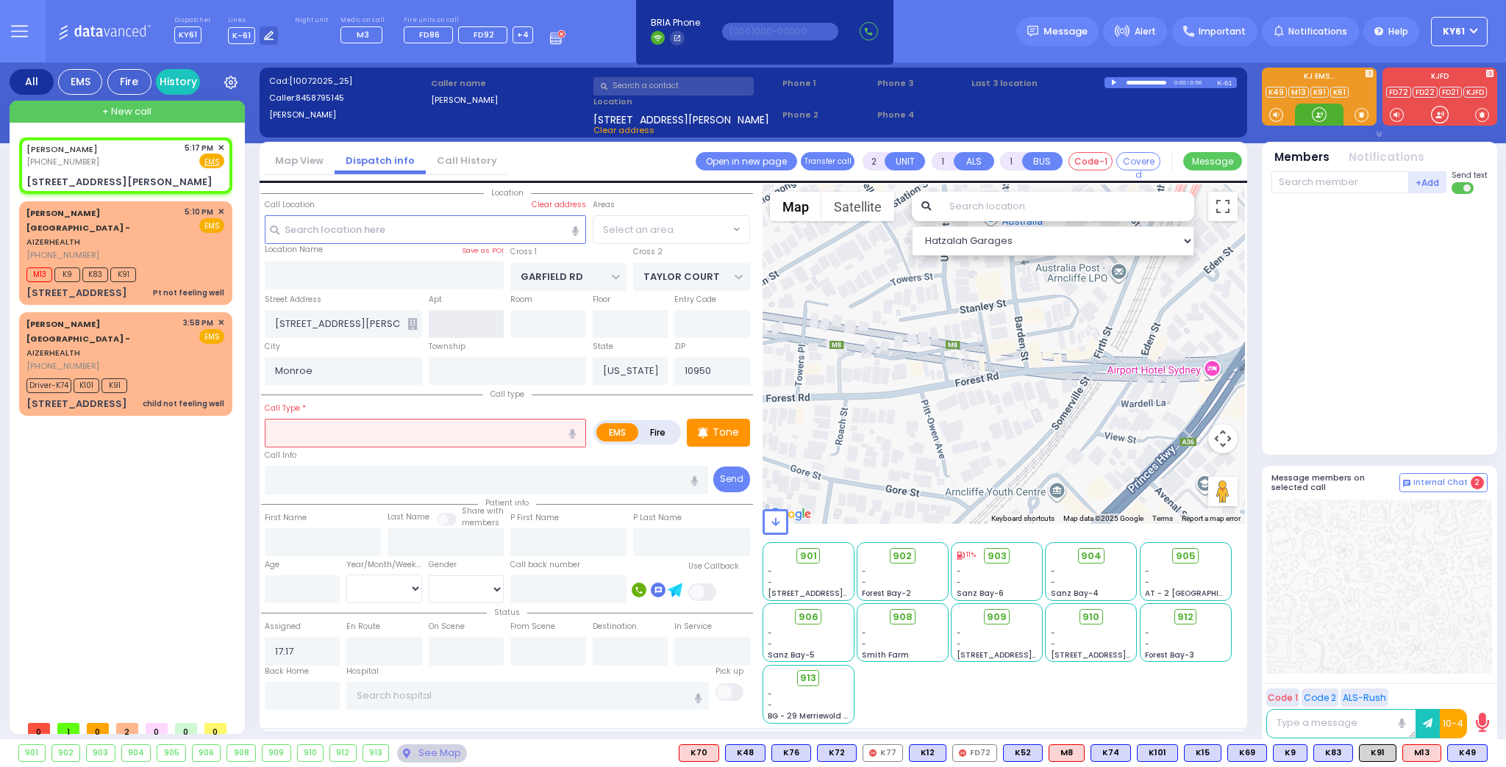
select select "SECTION 2"
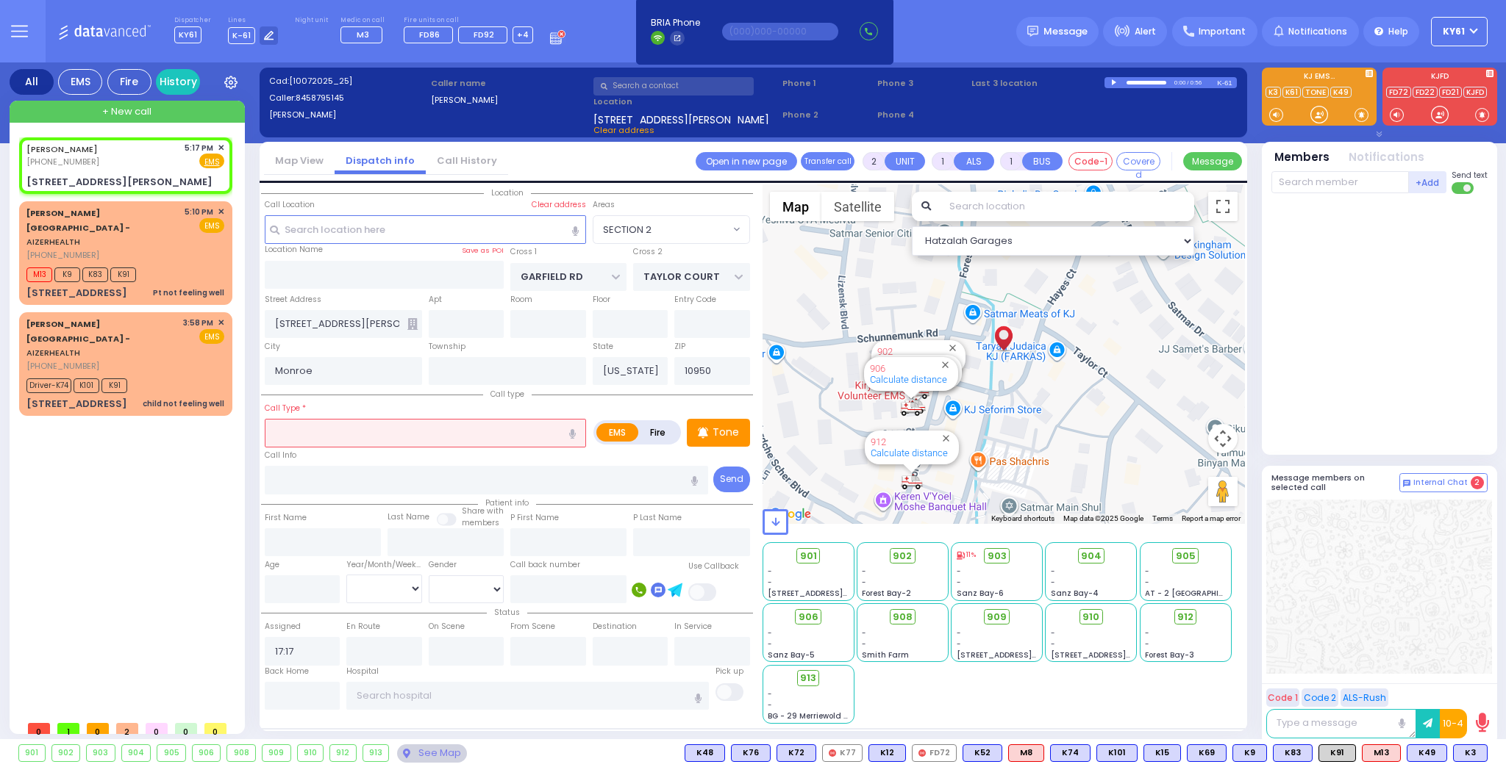
drag, startPoint x: 449, startPoint y: 433, endPoint x: 455, endPoint y: 443, distance: 11.2
click at [450, 433] on input "text" at bounding box center [425, 433] width 321 height 28
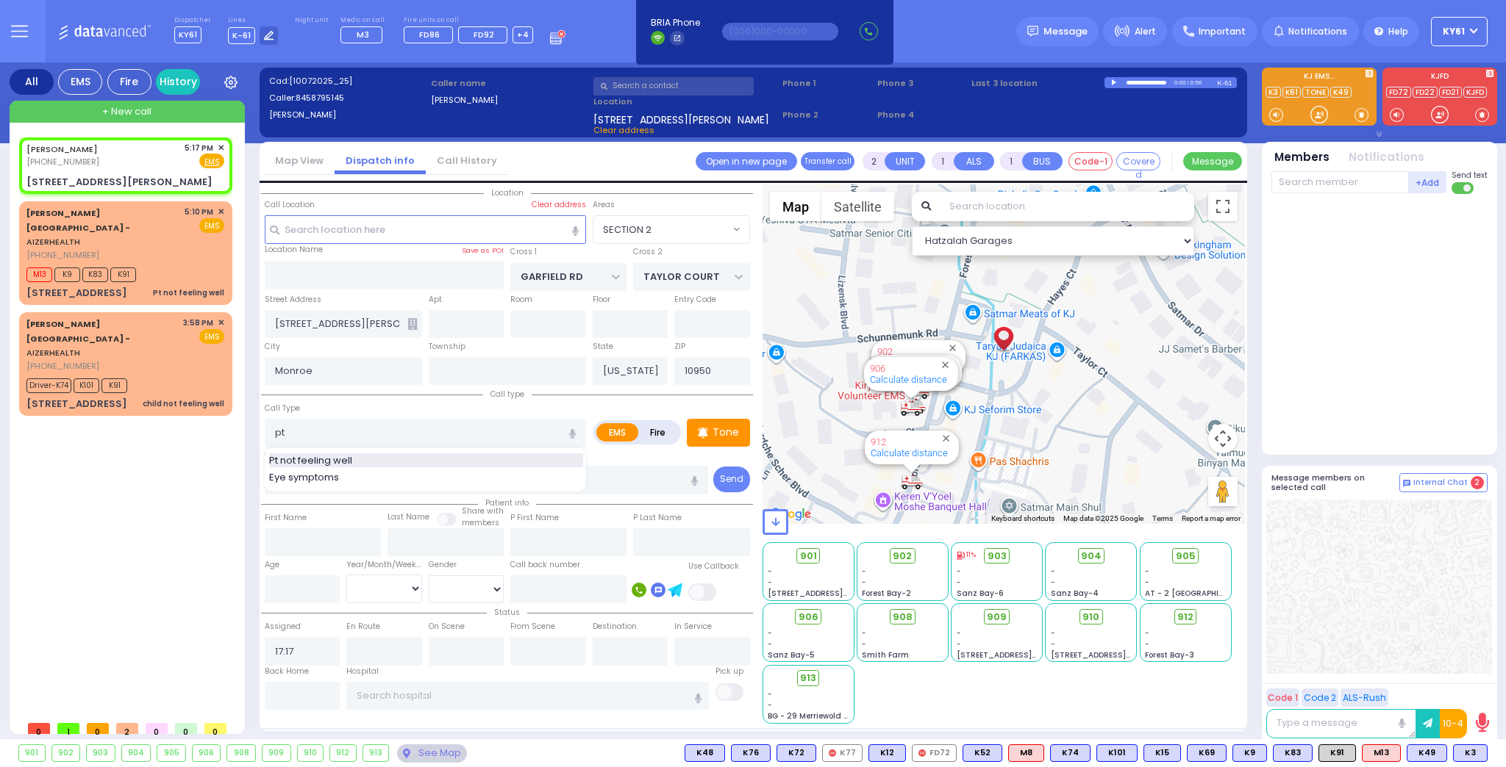
click at [362, 462] on div "Pt not feeling well" at bounding box center [426, 461] width 314 height 15
type input "Pt not feeling well"
type input "1"
type input "0"
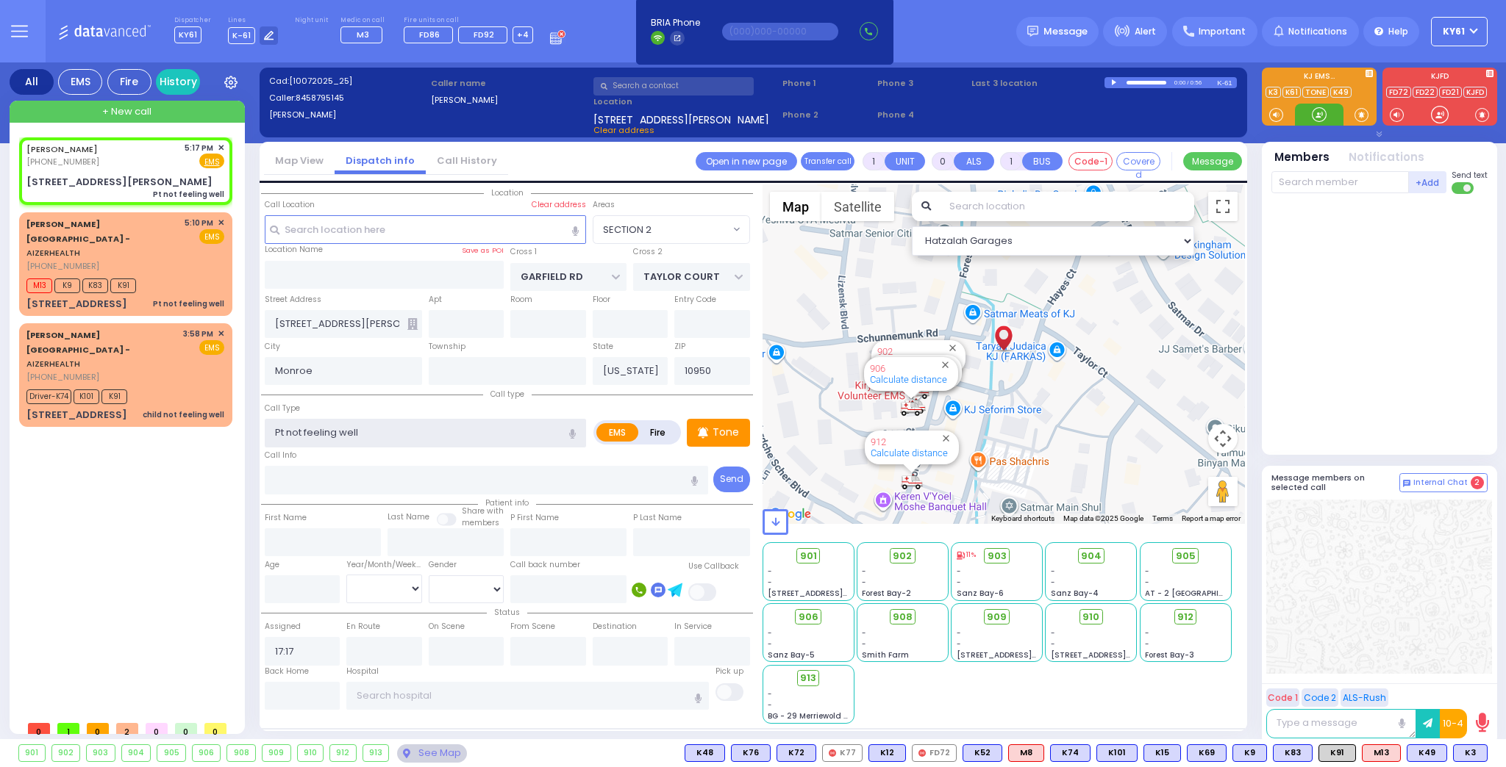
select select
radio input "true"
select select
select select "Hatzalah Garages"
select select "SECTION 2"
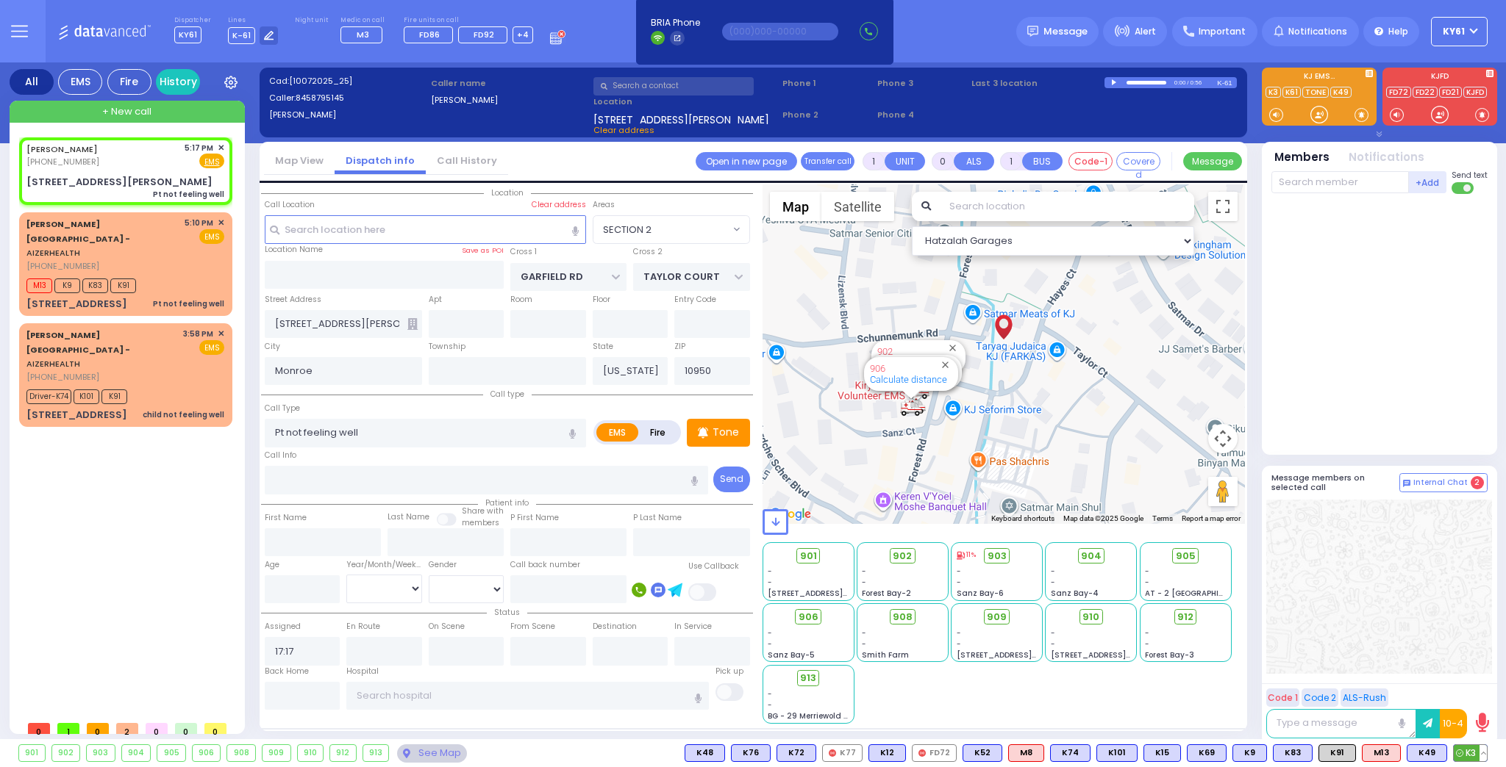
click at [1462, 756] on icon at bounding box center [1459, 753] width 7 height 7
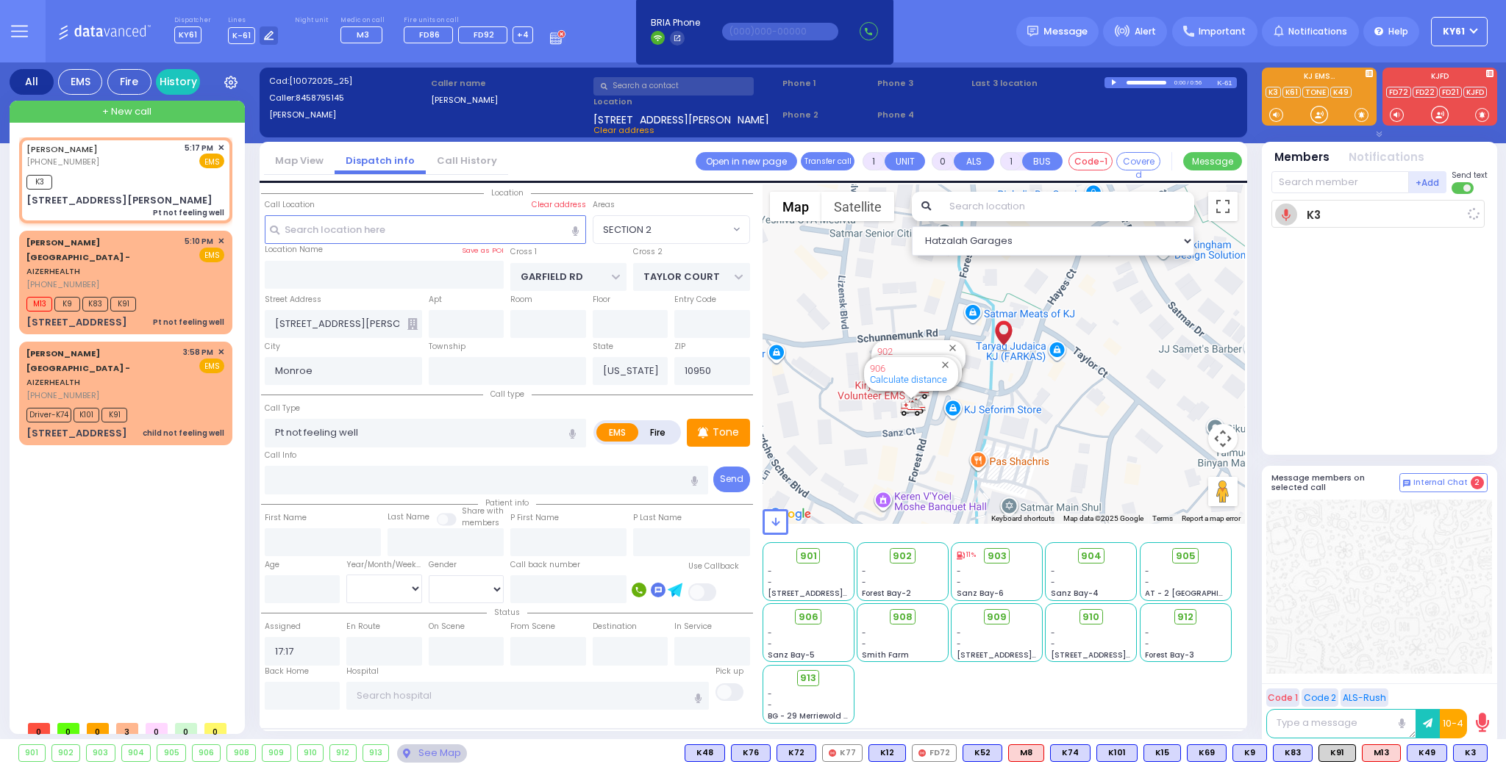
select select
radio input "true"
select select
type input "17:19"
select select "Hatzalah Garages"
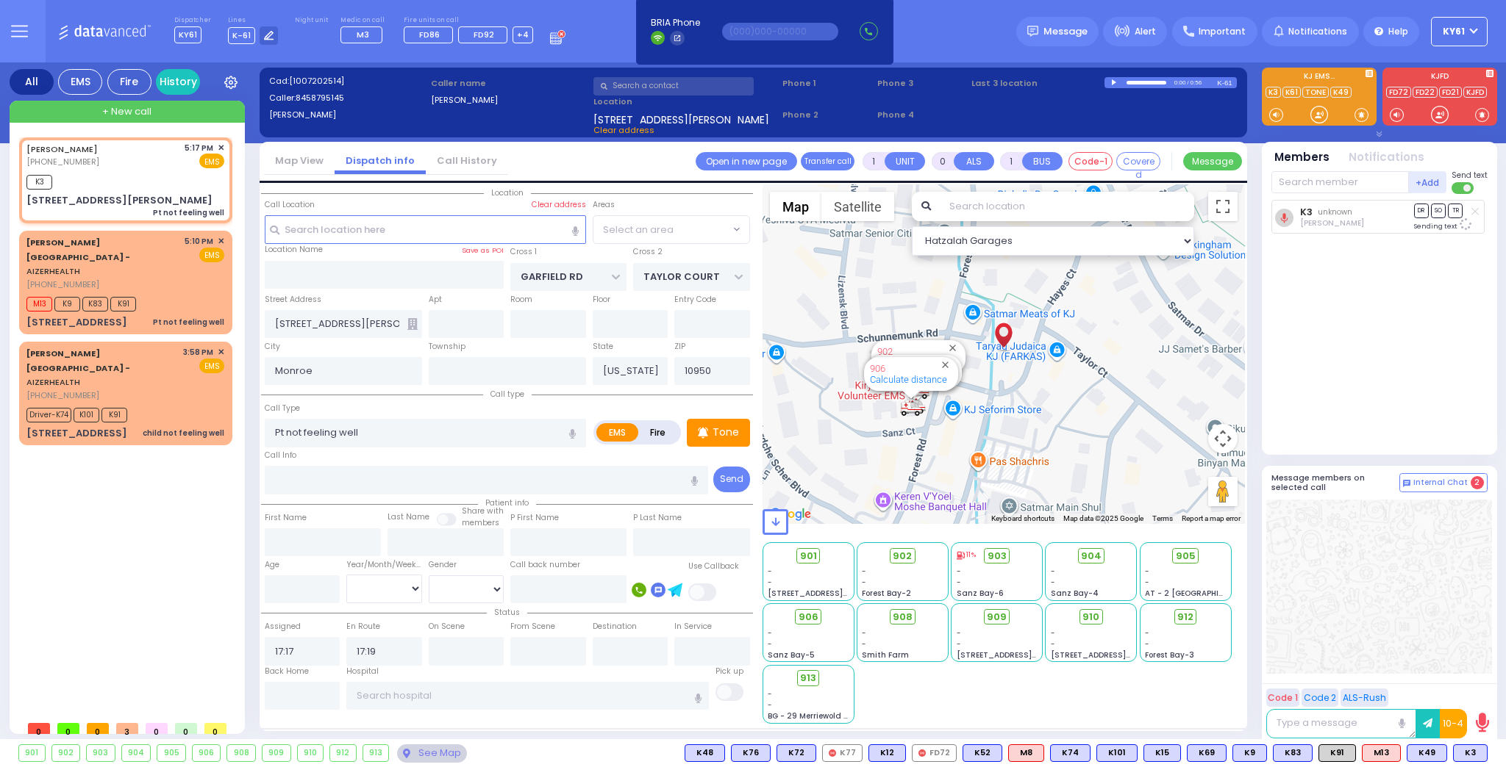
radio input "true"
select select
select select "Hatzalah Garages"
radio input "true"
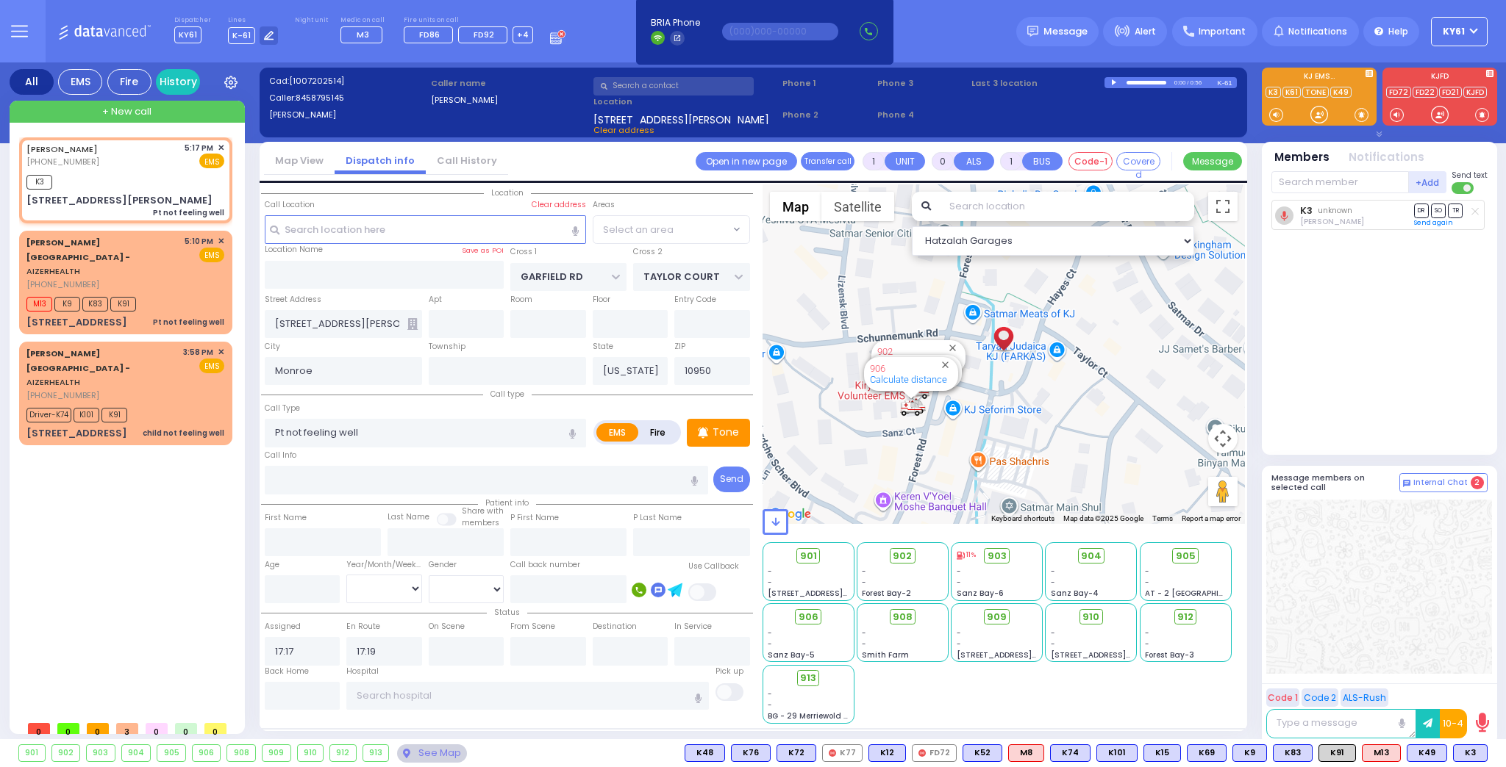
select select
select select "Hatzalah Garages"
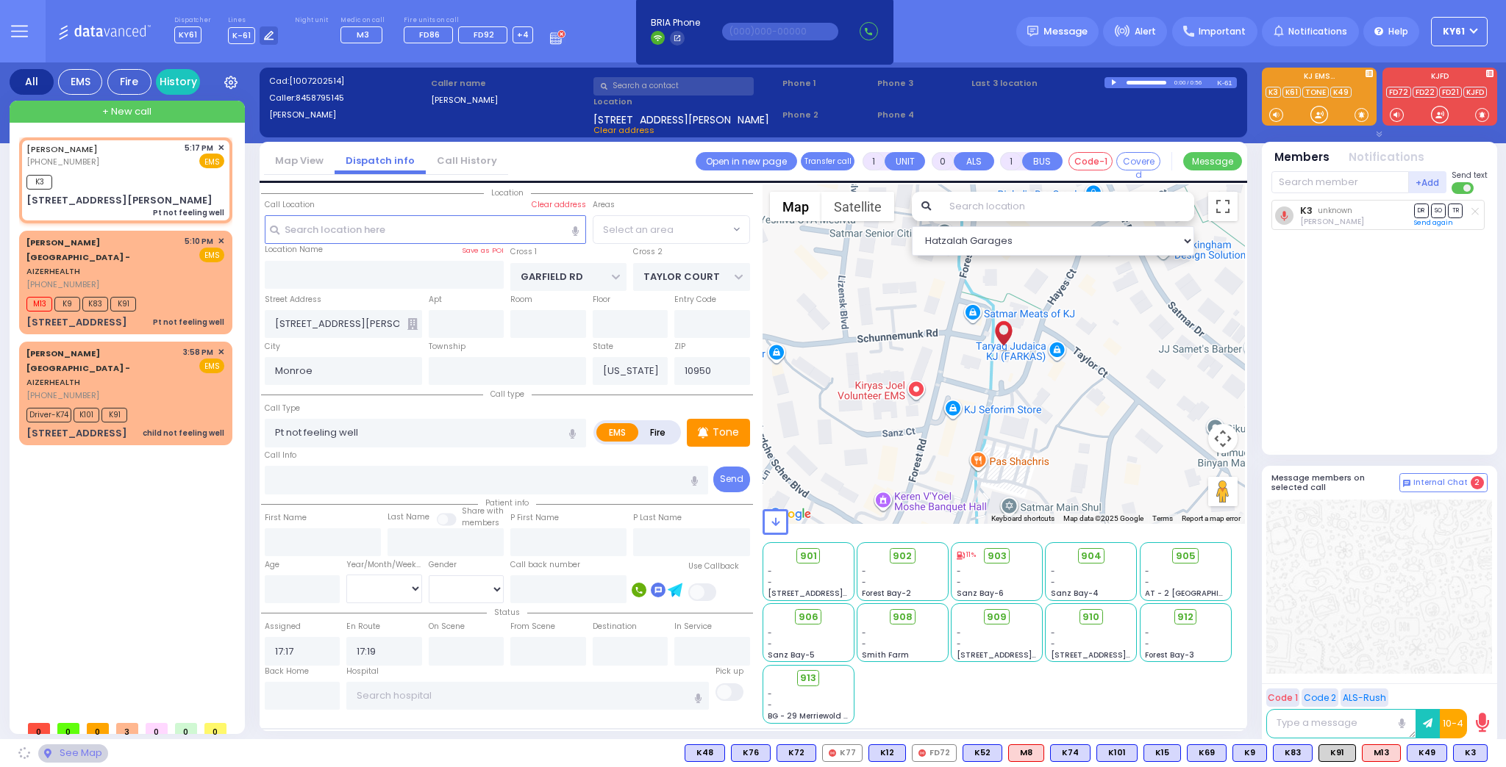
select select "SECTION 2"
